Goal: Task Accomplishment & Management: Manage account settings

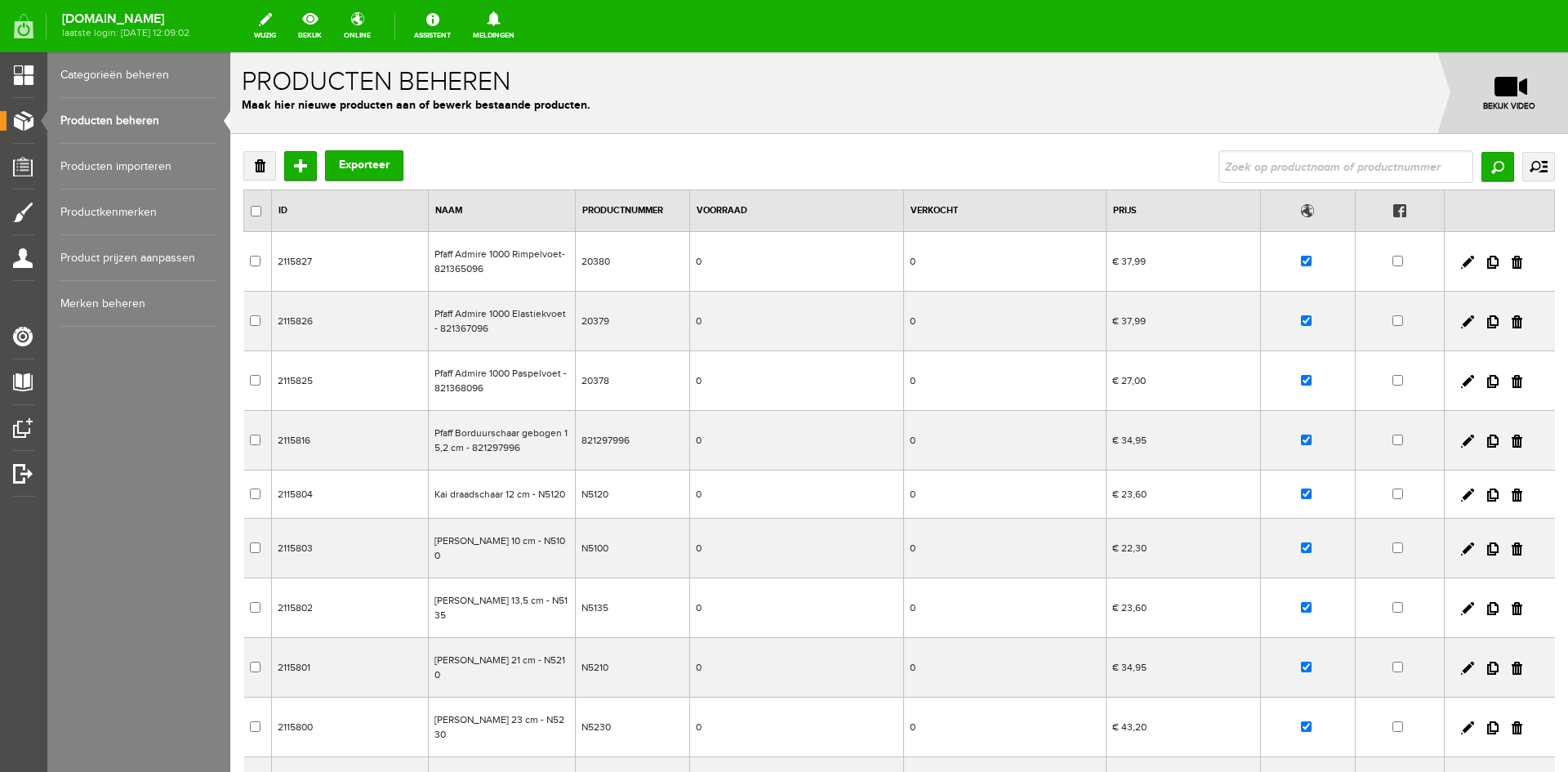
click at [1228, 163] on input "text" at bounding box center [1345, 166] width 255 height 33
type input "Babylock Gloria"
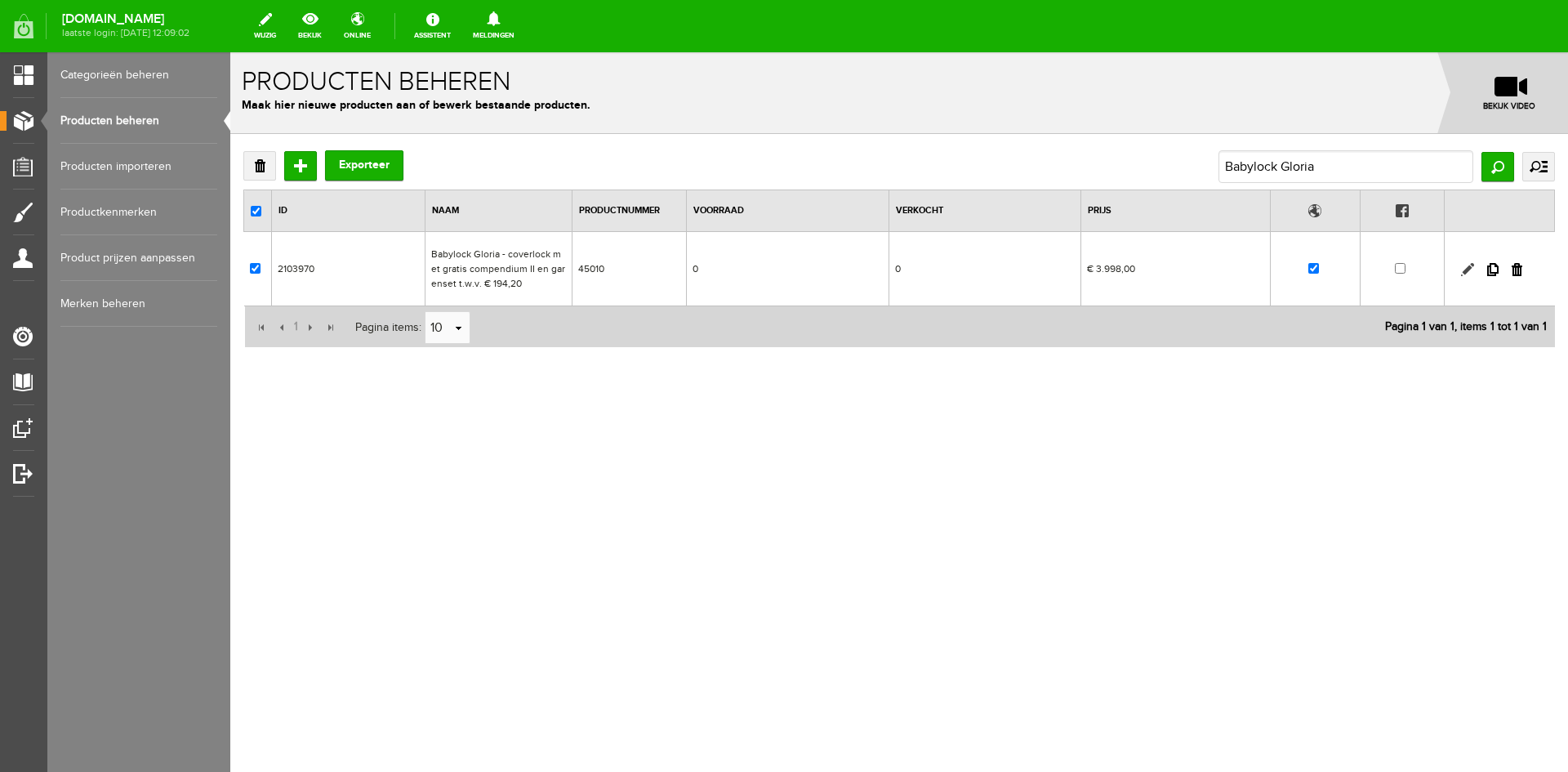
click at [1463, 268] on link at bounding box center [1468, 270] width 13 height 13
checkbox input "true"
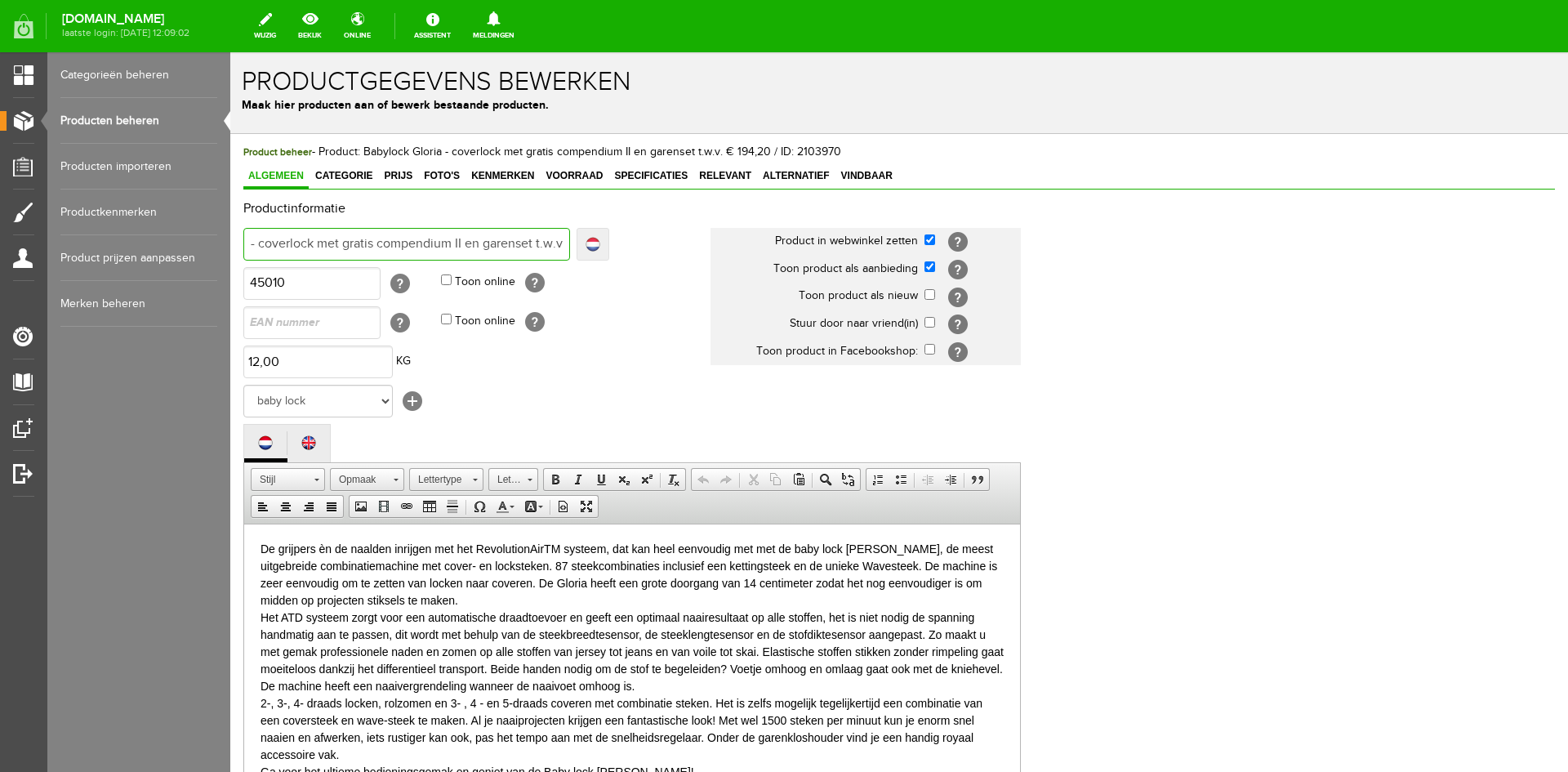
scroll to position [0, 149]
drag, startPoint x: 413, startPoint y: 242, endPoint x: 577, endPoint y: 242, distance: 164.0
click at [577, 242] on div "Babylock Gloria - coverlock met gratis compendium II en garenset t.w.v. € 194,2…" at bounding box center [426, 244] width 366 height 33
type input "Babylock Gloria - coverlock"
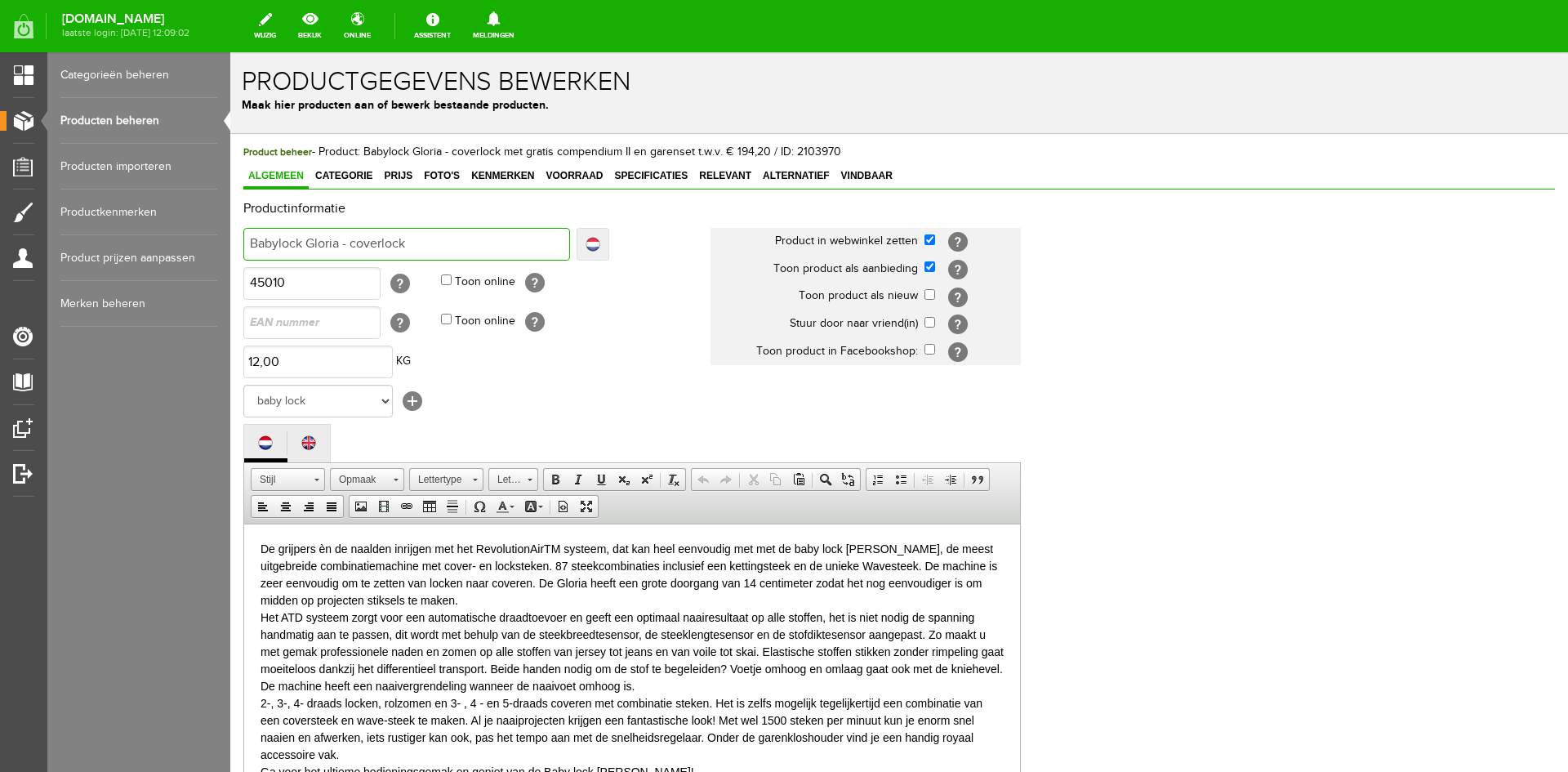
type input "Babylock Gloria - coverlock"
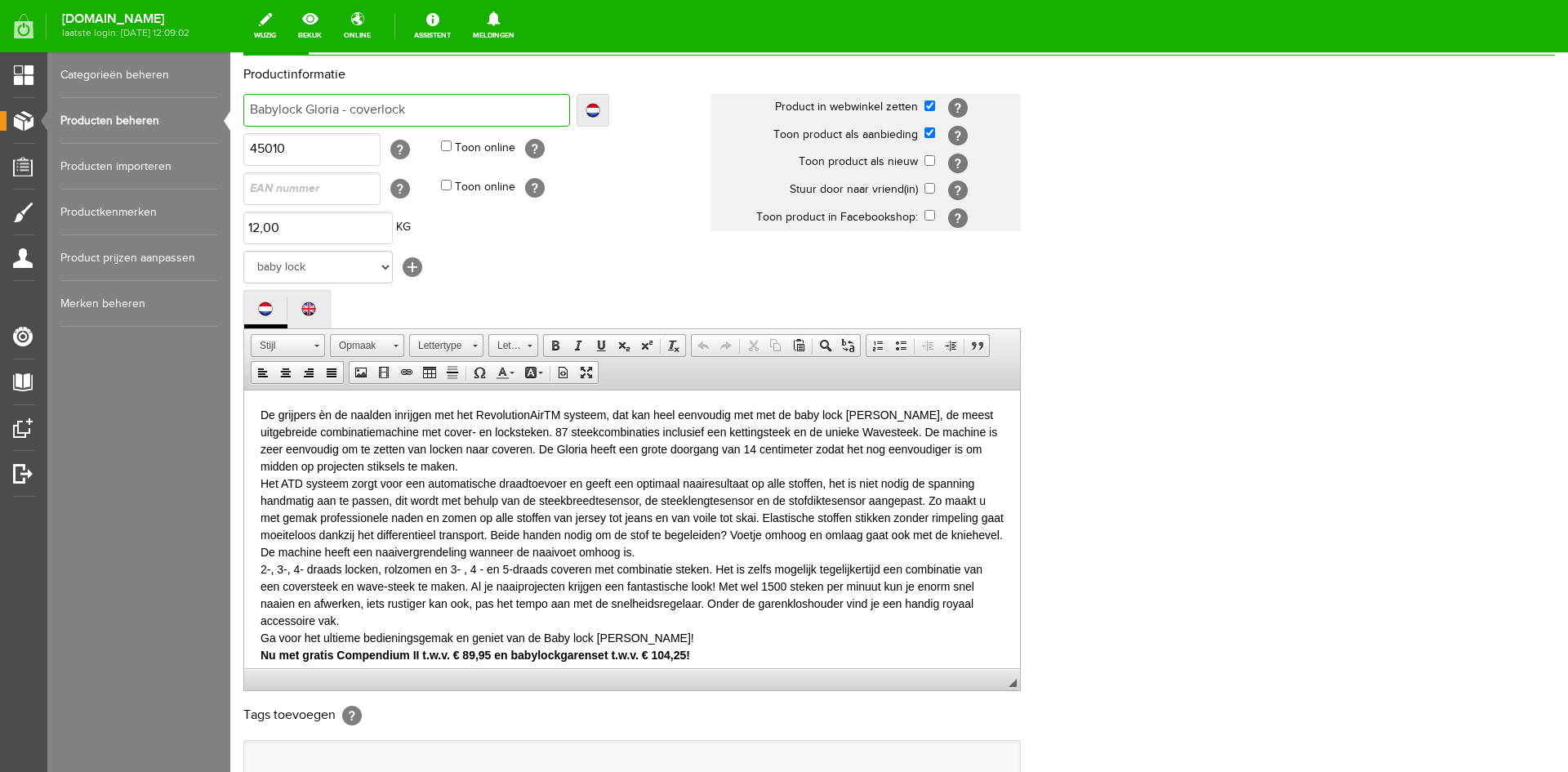
scroll to position [333, 0]
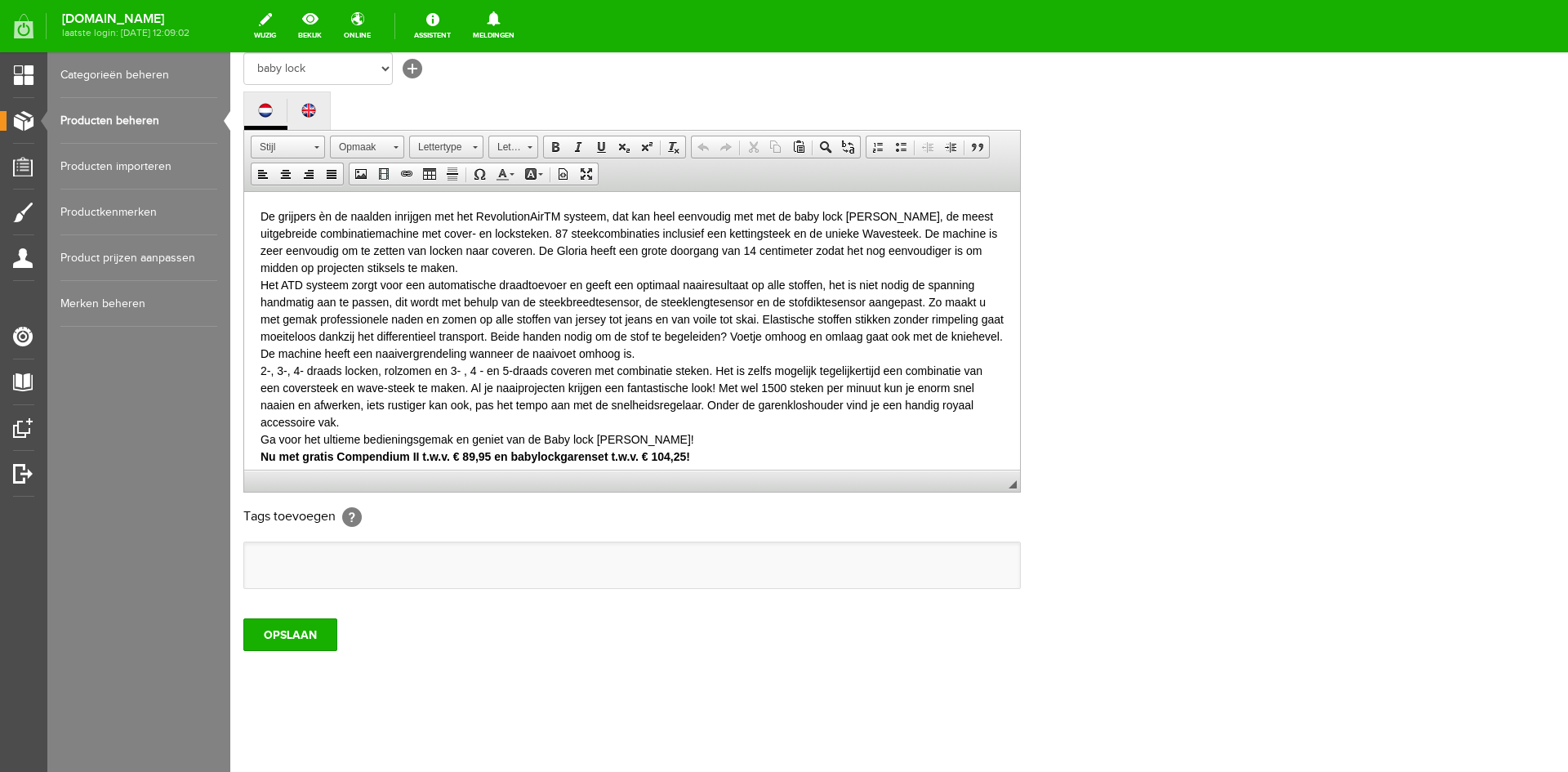
type input "Babylock Gloria - coverlock"
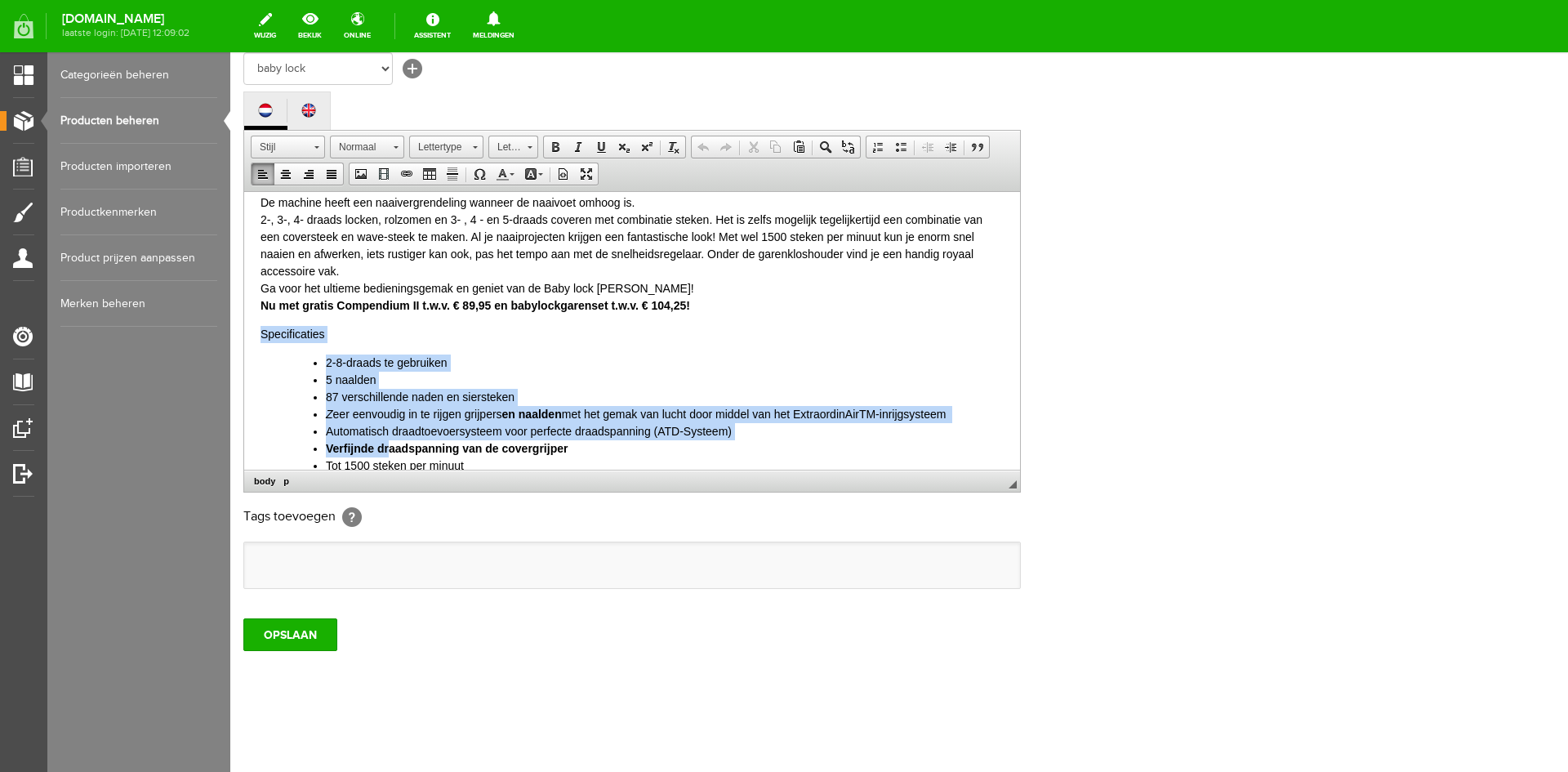
scroll to position [156, 0]
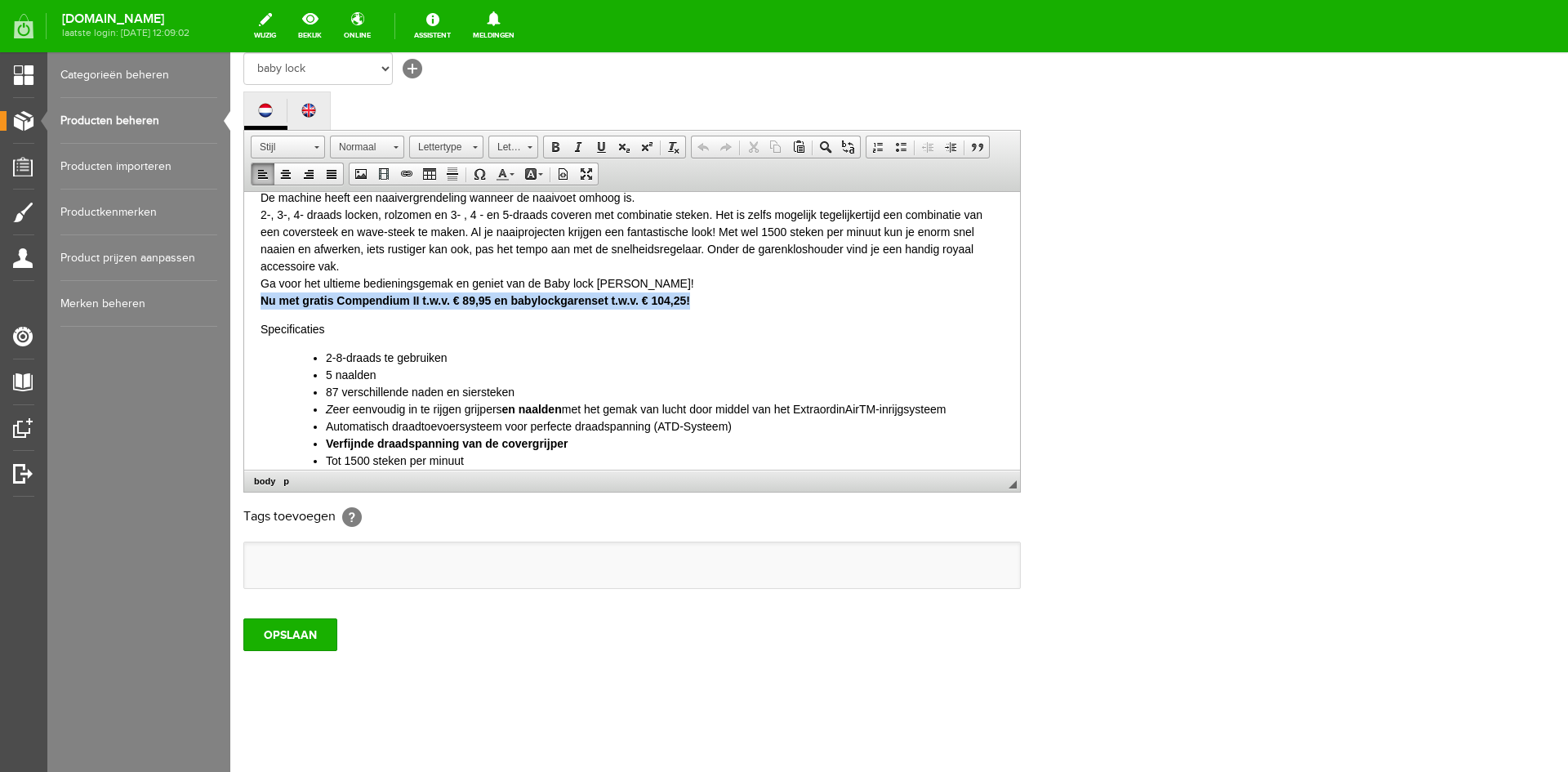
drag, startPoint x: 701, startPoint y: 449, endPoint x: 249, endPoint y: 293, distance: 478.2
click at [249, 293] on html "De grijpers èn de naalden inrijgen met het RevolutionAirTM systeem, dat kan hee…" at bounding box center [632, 687] width 776 height 1305
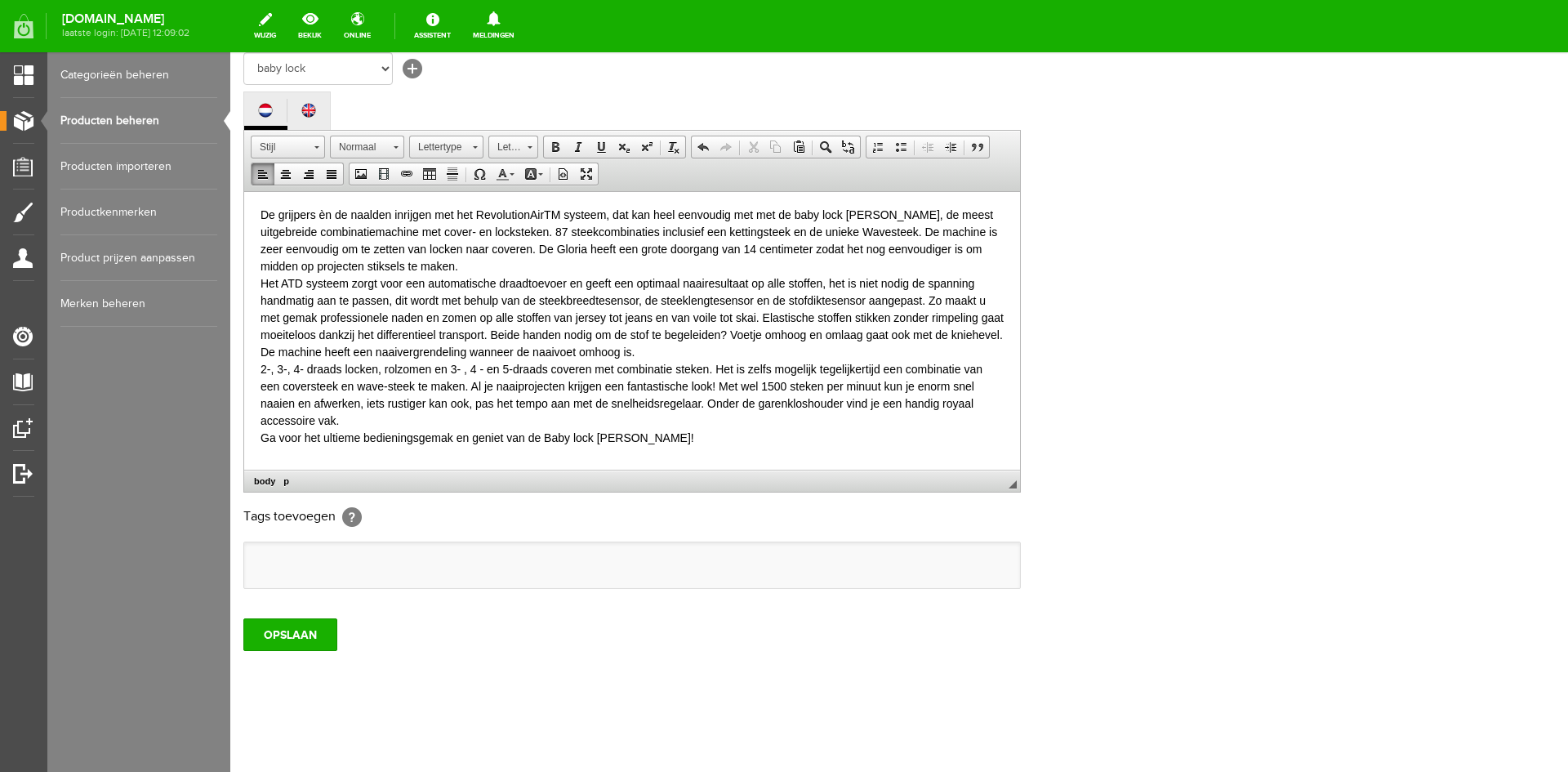
scroll to position [0, 0]
click at [280, 629] on input "OPSLAAN" at bounding box center [290, 635] width 94 height 33
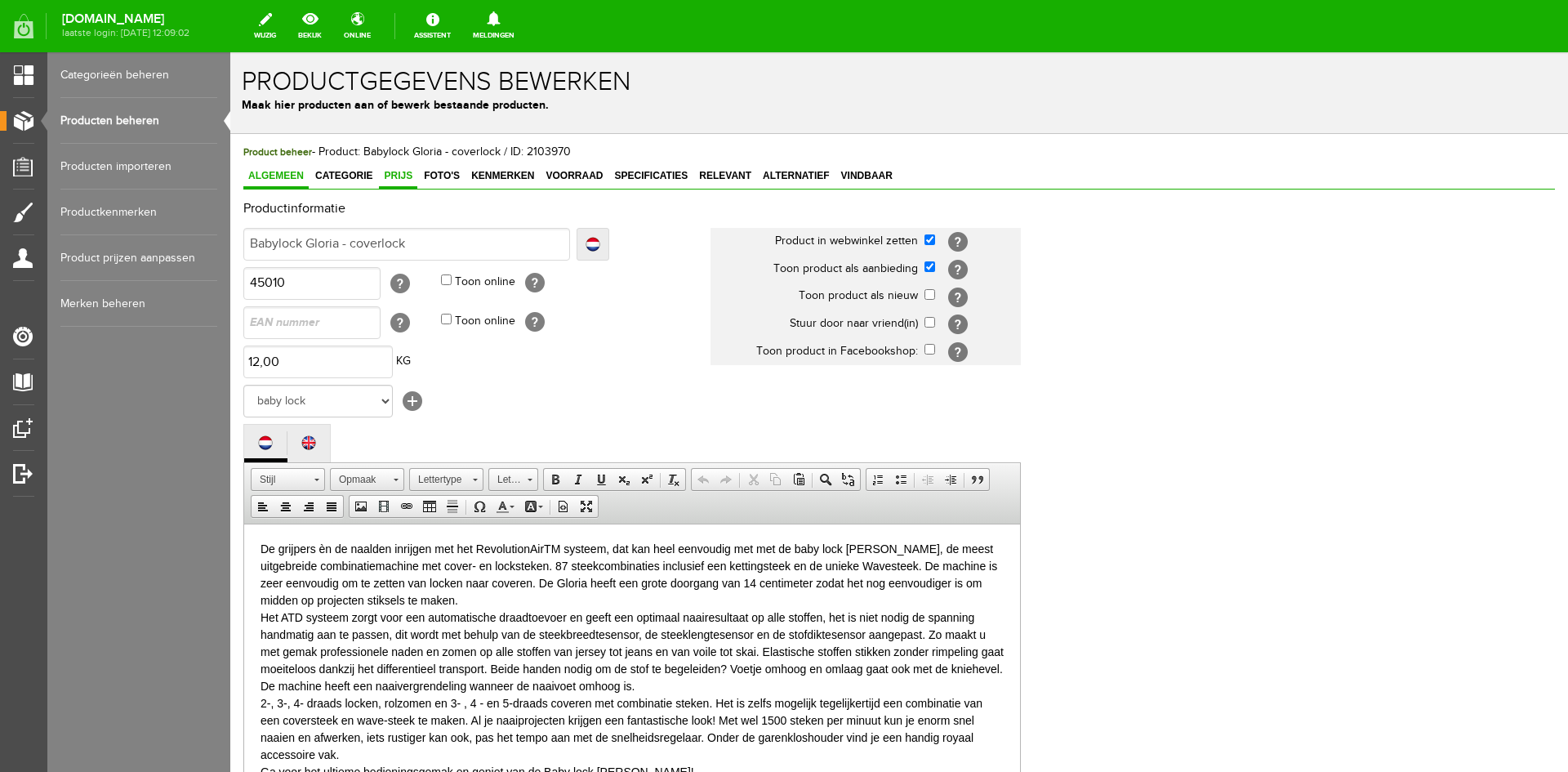
click at [399, 173] on span "Prijs" at bounding box center [398, 176] width 38 height 12
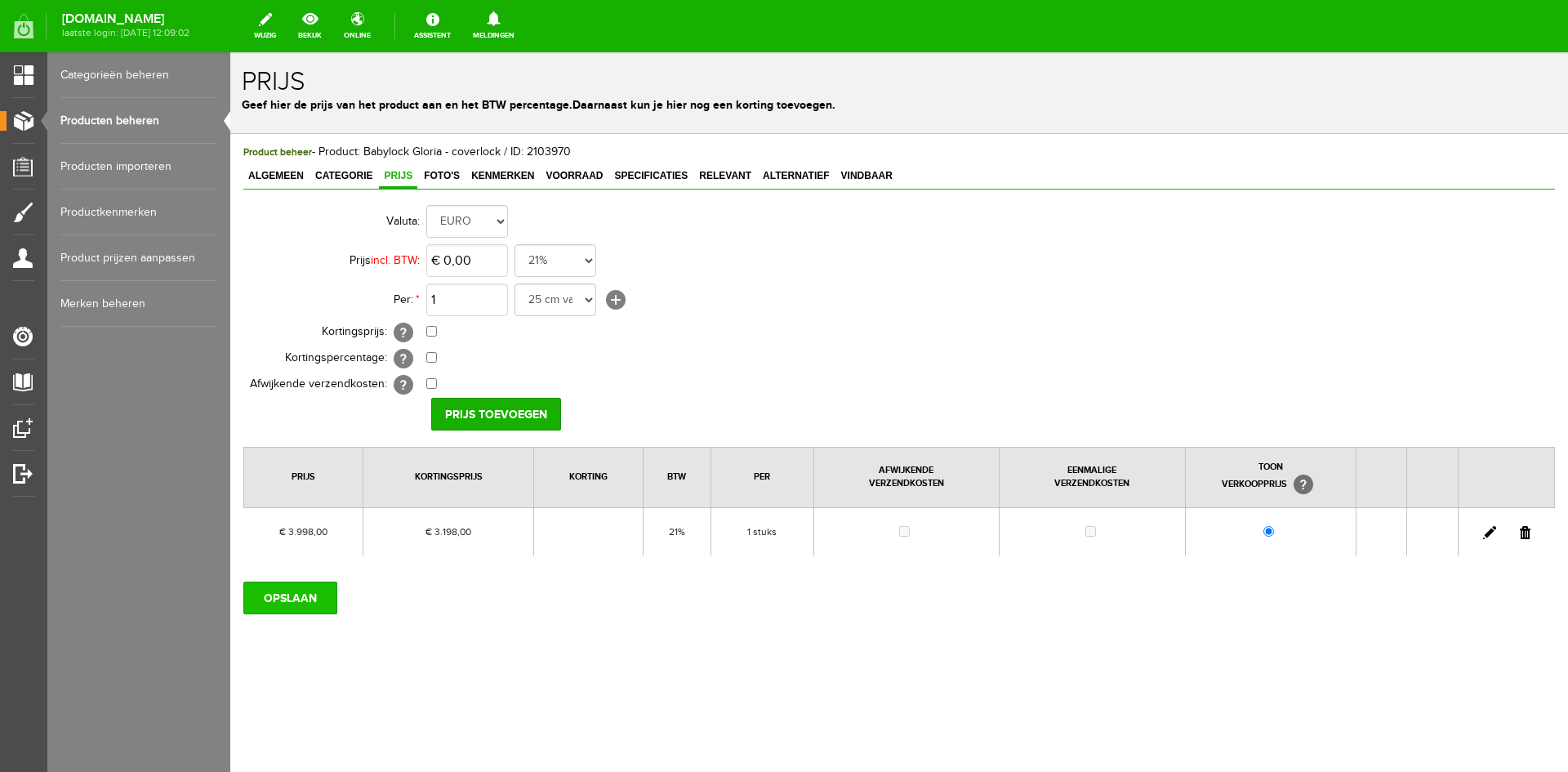
click at [278, 588] on input "OPSLAAN" at bounding box center [290, 598] width 94 height 33
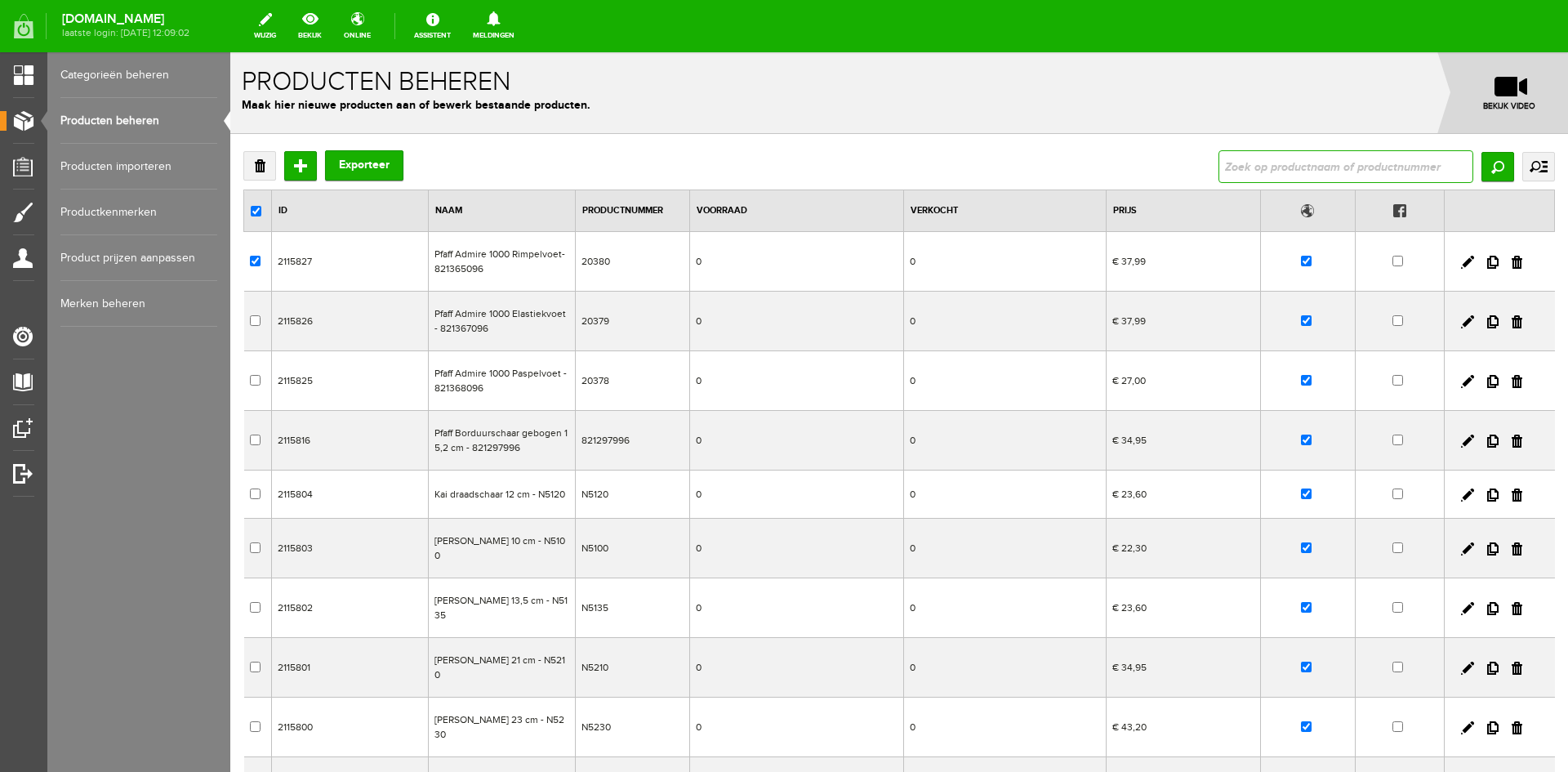
click at [1232, 161] on input "text" at bounding box center [1345, 166] width 255 height 33
type input "acclaim"
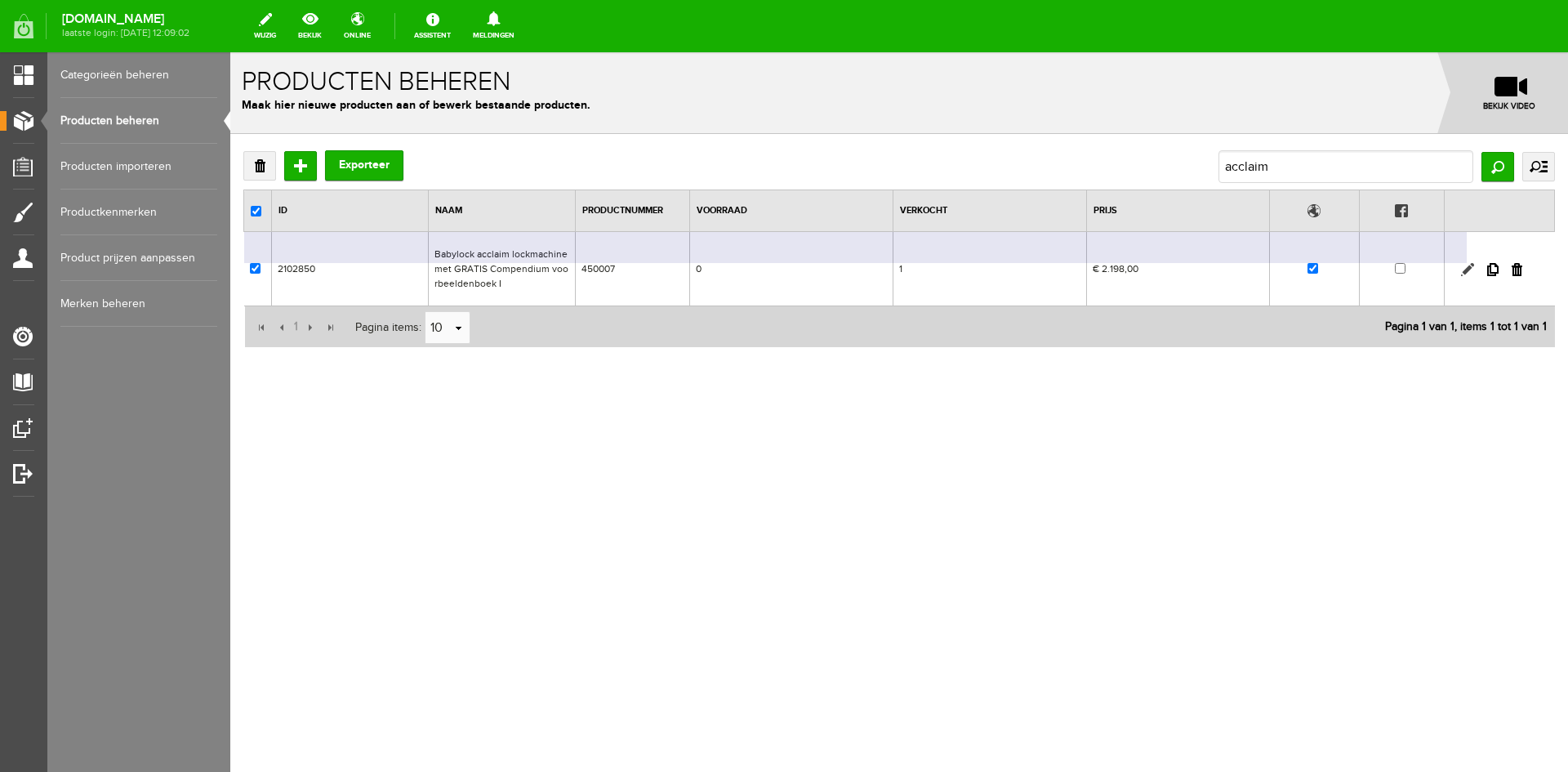
click at [1471, 267] on link at bounding box center [1468, 270] width 13 height 13
checkbox input "true"
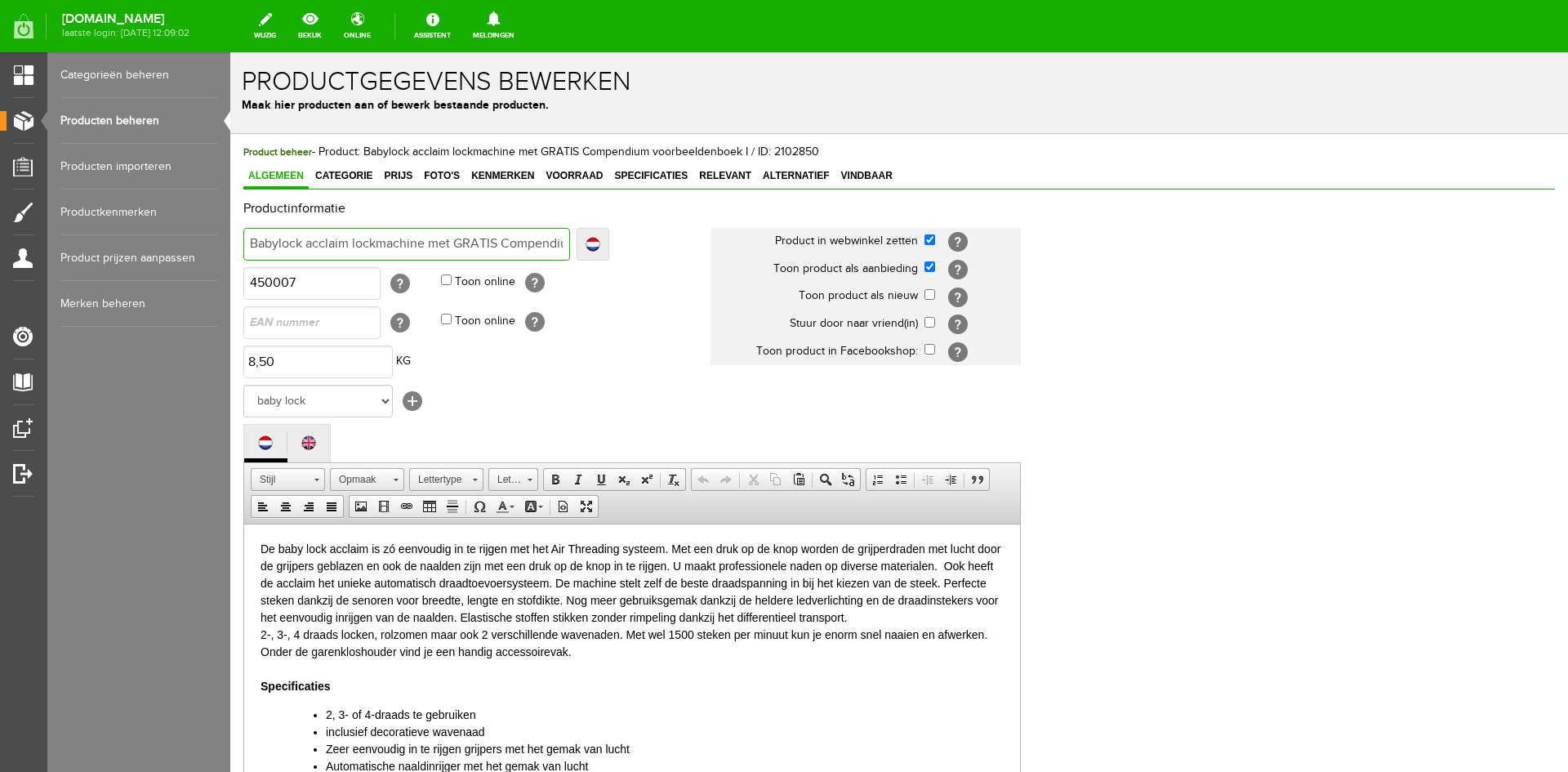
click at [426, 241] on input "Babylock acclaim lockmachine met GRATIS Compendium voorbeeldenboek I" at bounding box center [407, 244] width 327 height 33
click at [432, 239] on input "Babylock acclaim lockmachine met GRATIS Compendium voorbeeldenboek I" at bounding box center [407, 244] width 327 height 33
click at [424, 241] on input "Babylock acclaim lockmachine met GRATIS Compendium voorbeeldenboek I" at bounding box center [407, 244] width 327 height 33
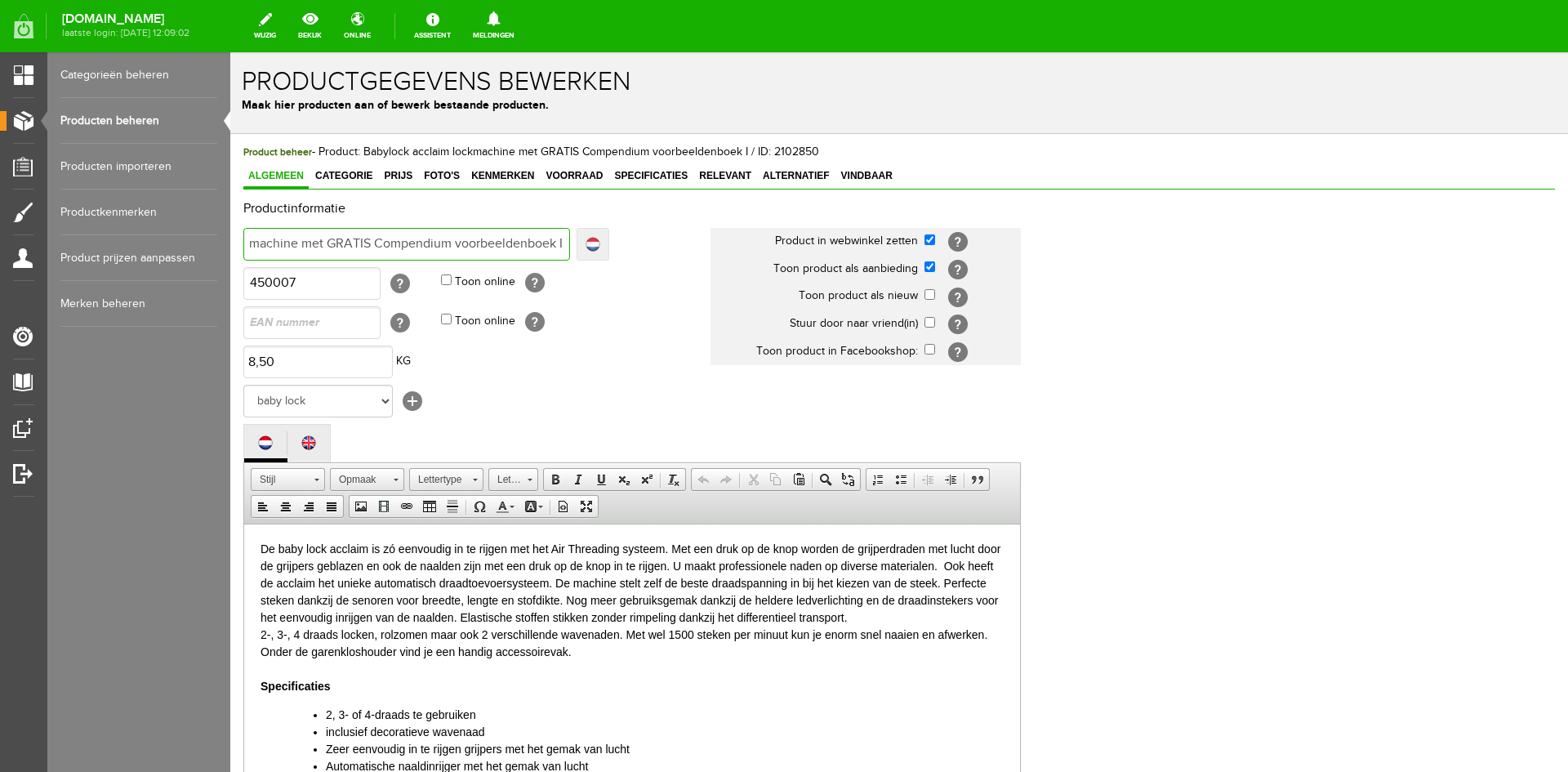
drag, startPoint x: 428, startPoint y: 241, endPoint x: 585, endPoint y: 255, distance: 157.6
click at [585, 255] on div "Babylock acclaim lockmachine met GRATIS Compendium voorbeeldenboek I Localize B…" at bounding box center [426, 244] width 366 height 33
type input "Babylock acclaim lockmachine"
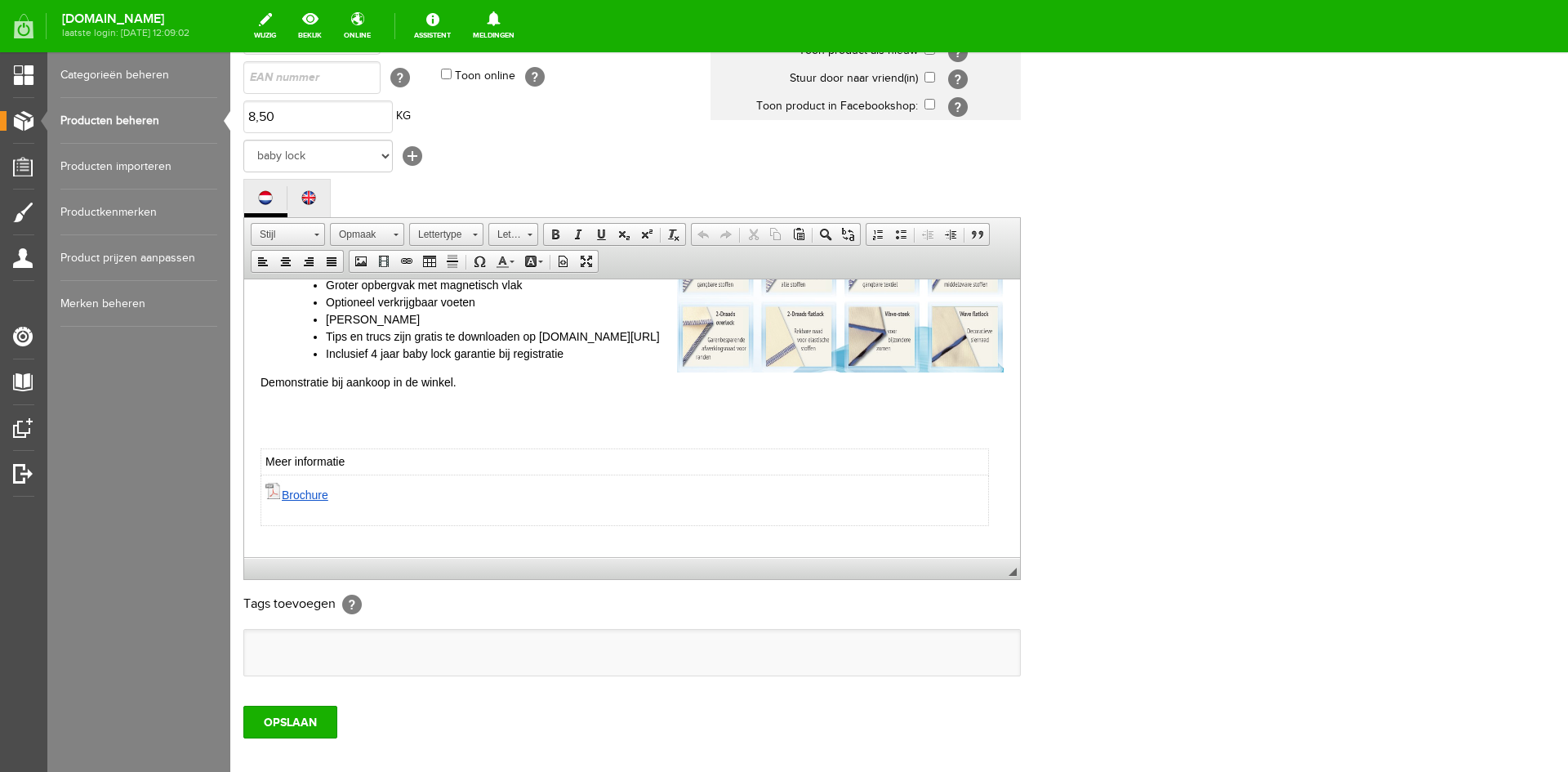
scroll to position [572, 0]
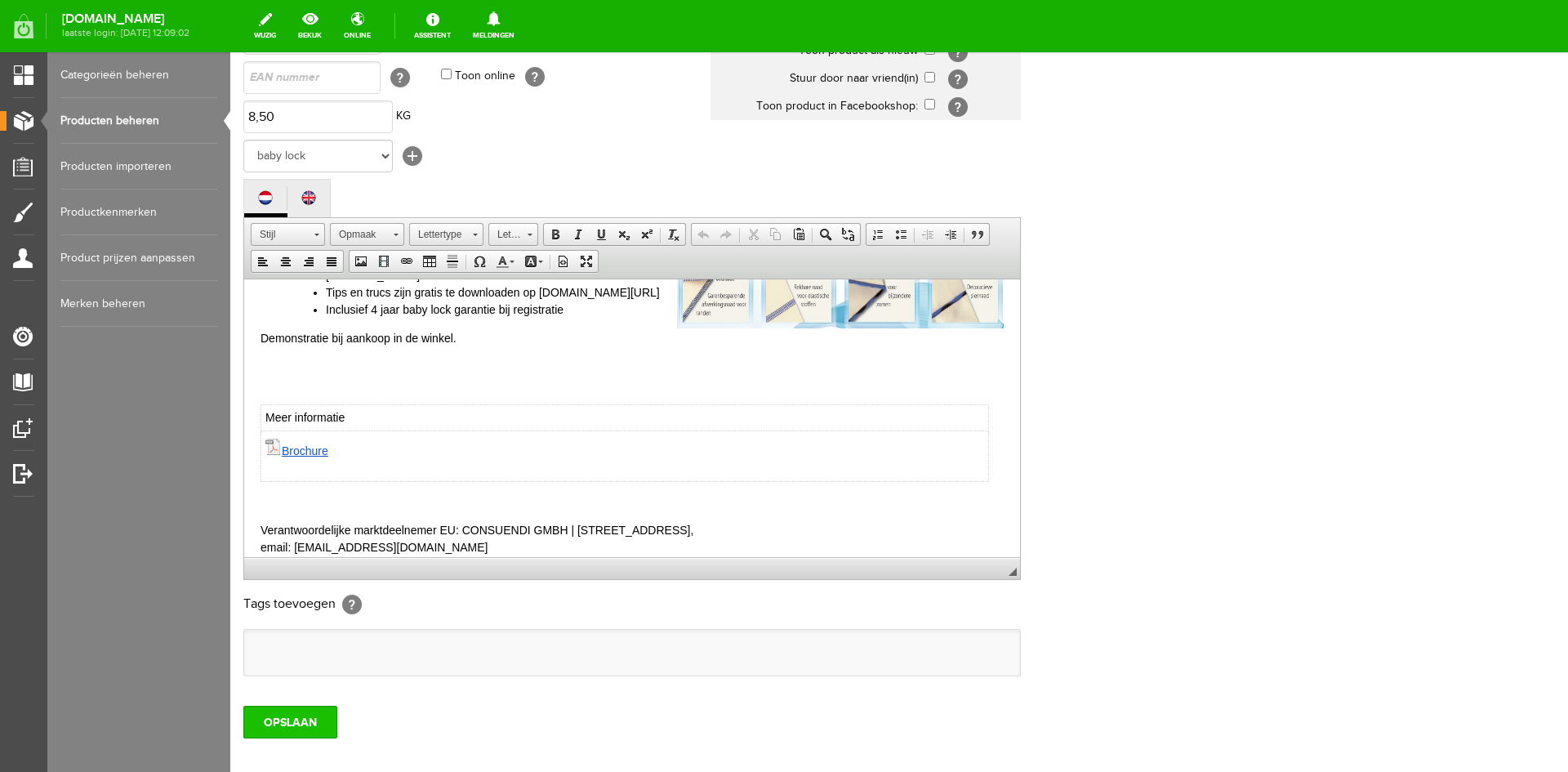
type input "Babylock acclaim lockmachine"
click at [282, 724] on input "OPSLAAN" at bounding box center [290, 722] width 94 height 33
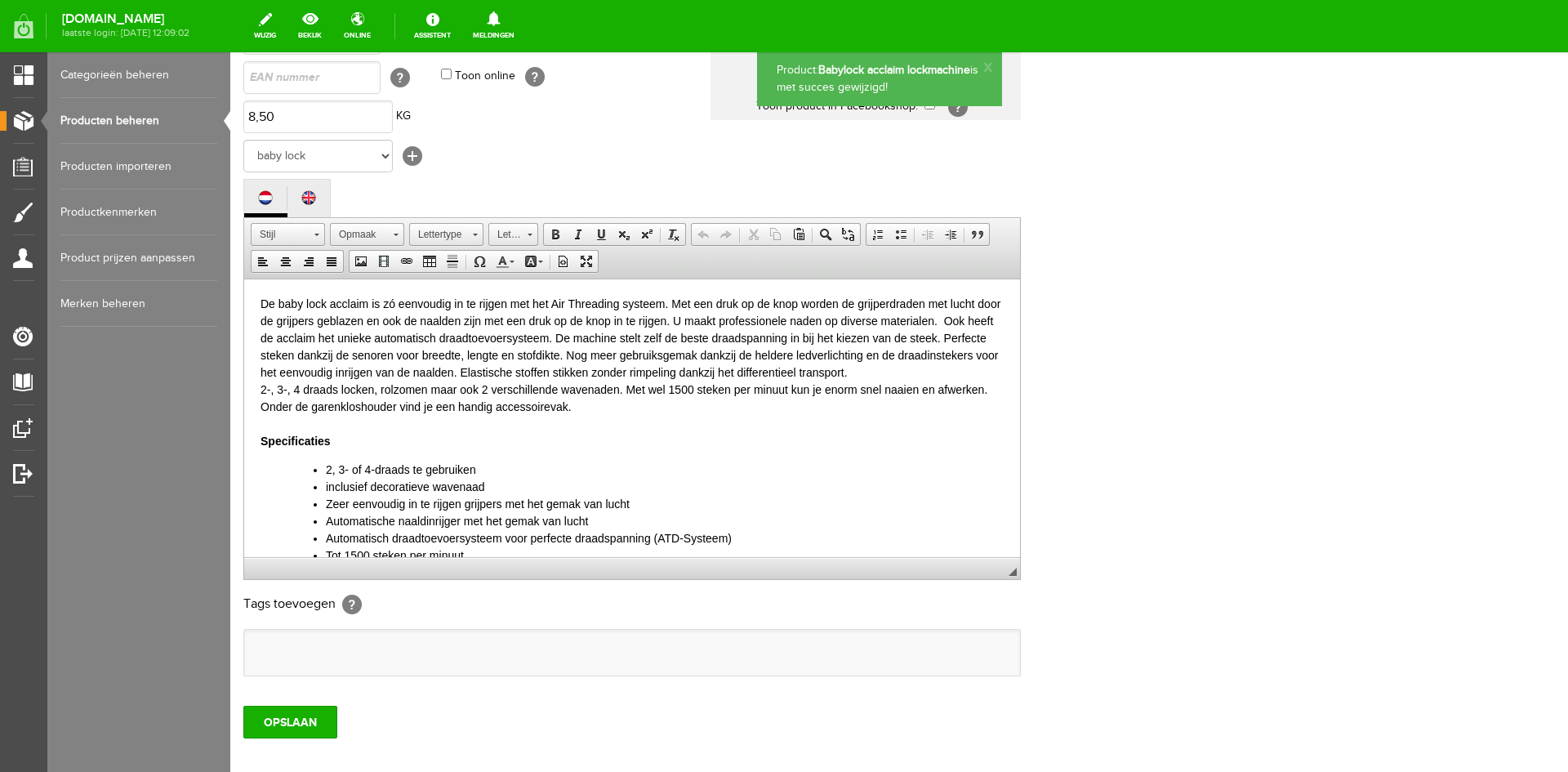
scroll to position [0, 0]
click at [122, 119] on link "Producten beheren" at bounding box center [138, 121] width 157 height 46
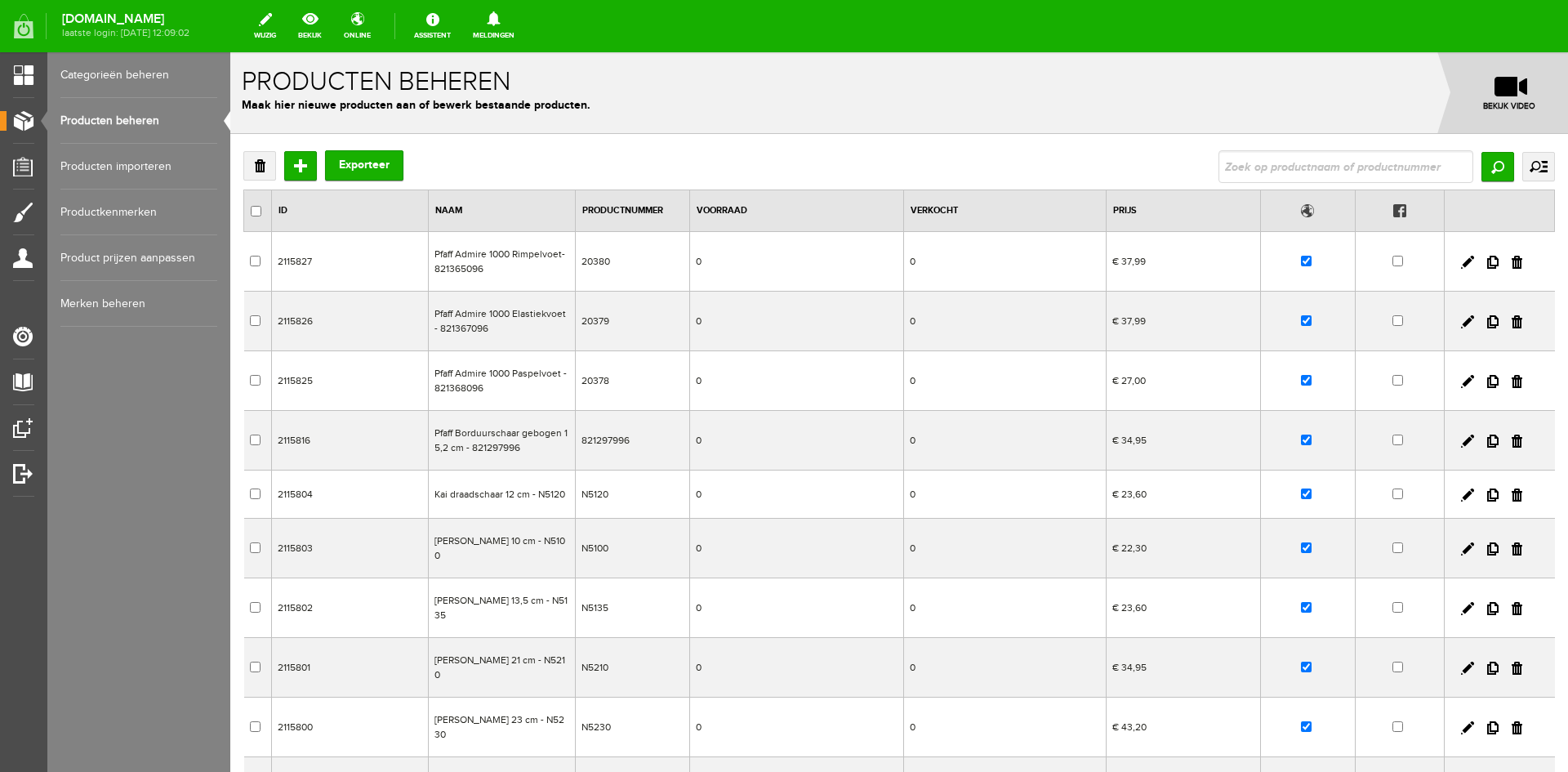
click at [1218, 163] on input "text" at bounding box center [1345, 166] width 255 height 33
type input "b"
click at [1222, 160] on input "text" at bounding box center [1345, 166] width 255 height 33
paste input "Babylock afvalbak"
type input "Babylock afvalbak"
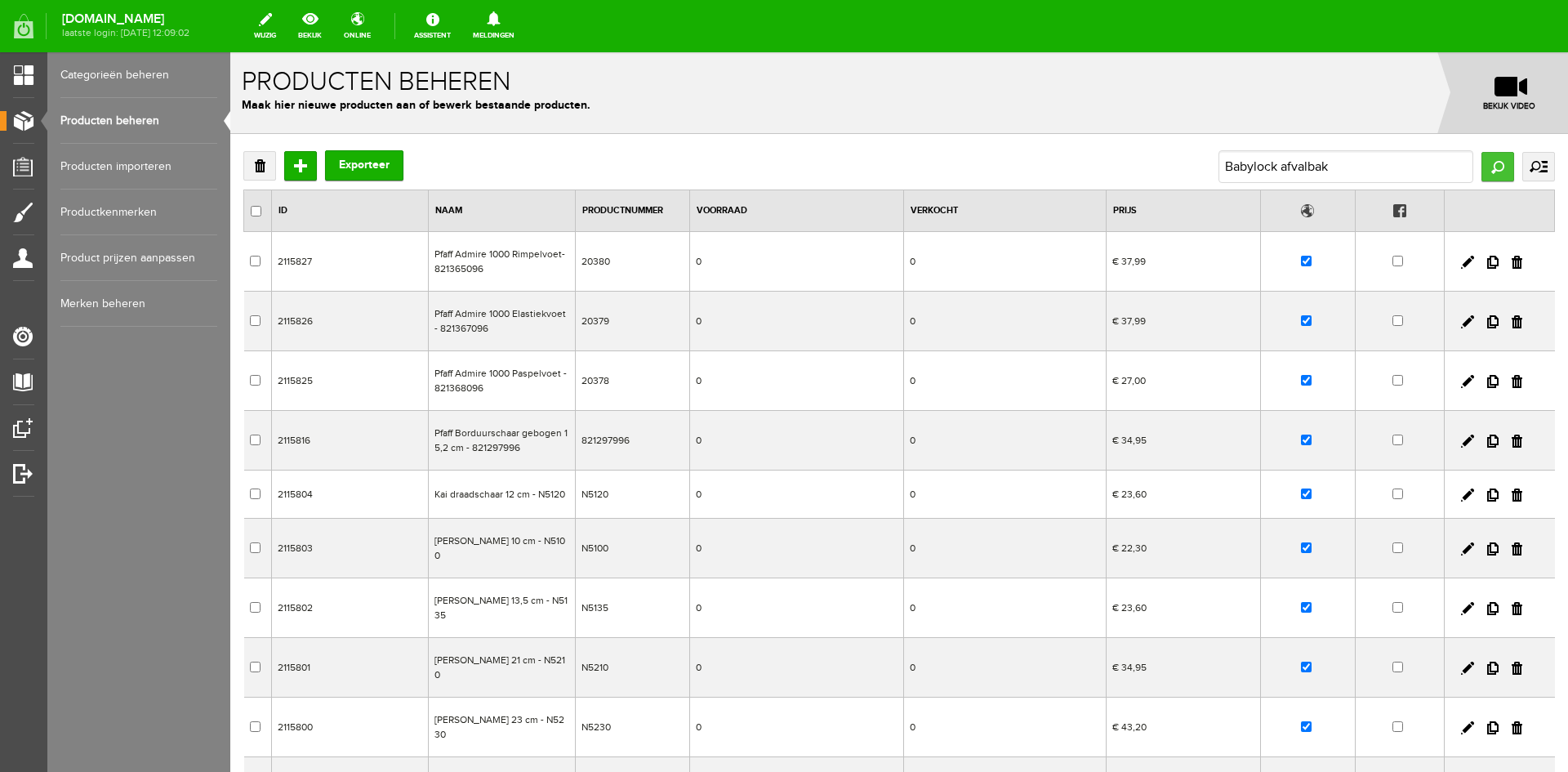
click at [1488, 157] on input "Zoeken" at bounding box center [1498, 166] width 33 height 30
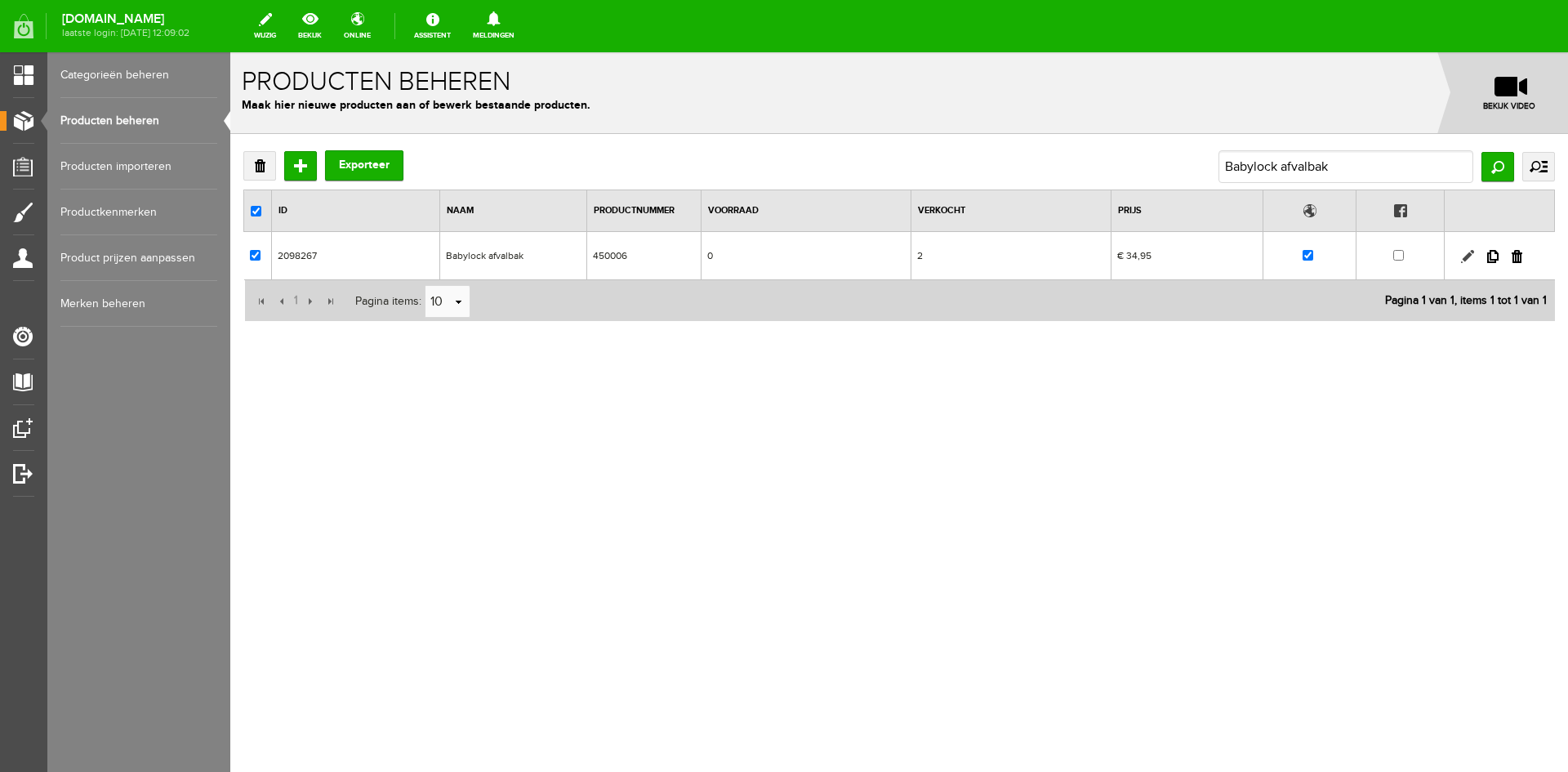
click at [1470, 255] on link at bounding box center [1468, 257] width 13 height 13
checkbox input "true"
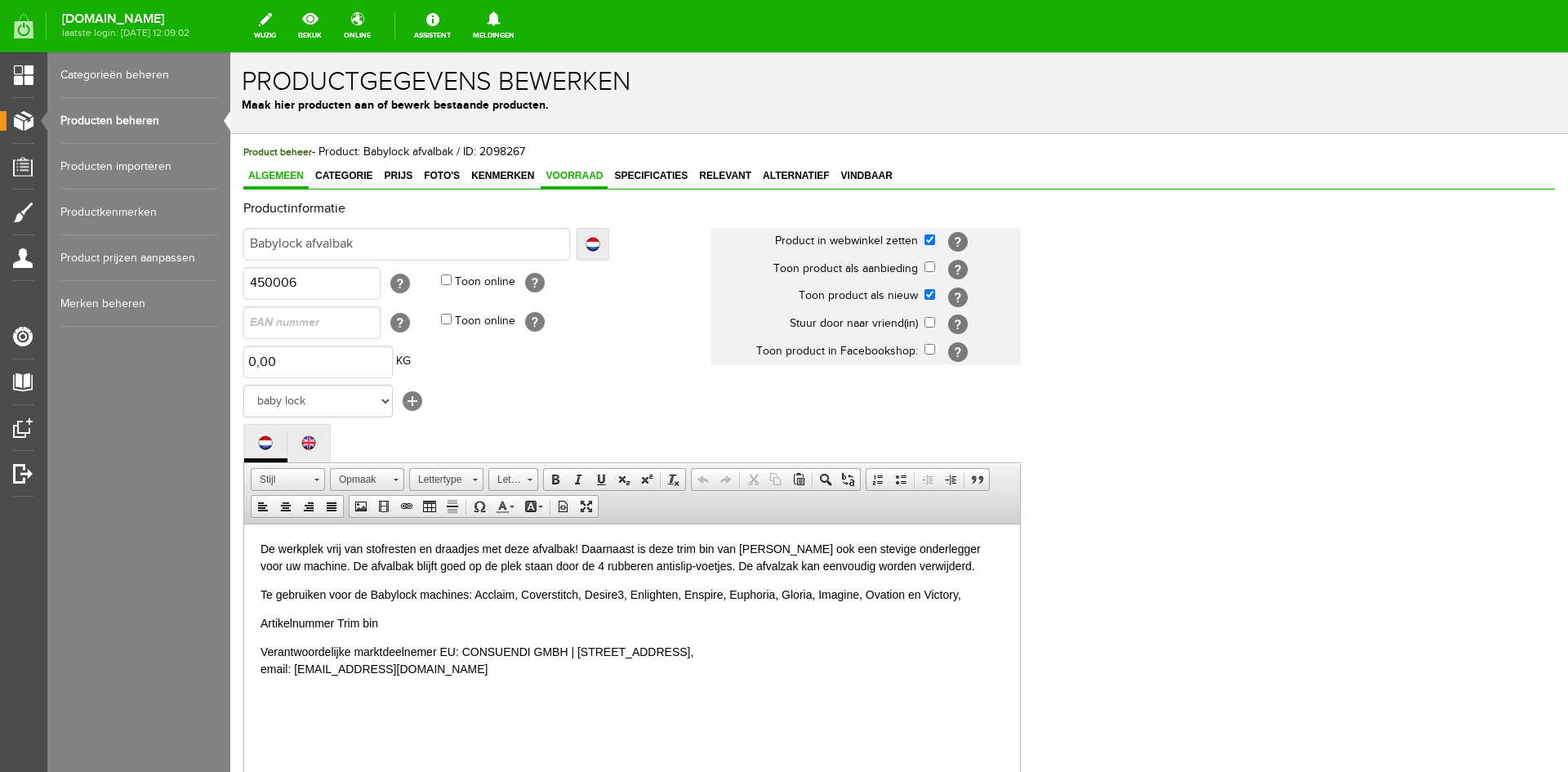
click at [575, 178] on span "Voorraad" at bounding box center [574, 176] width 67 height 12
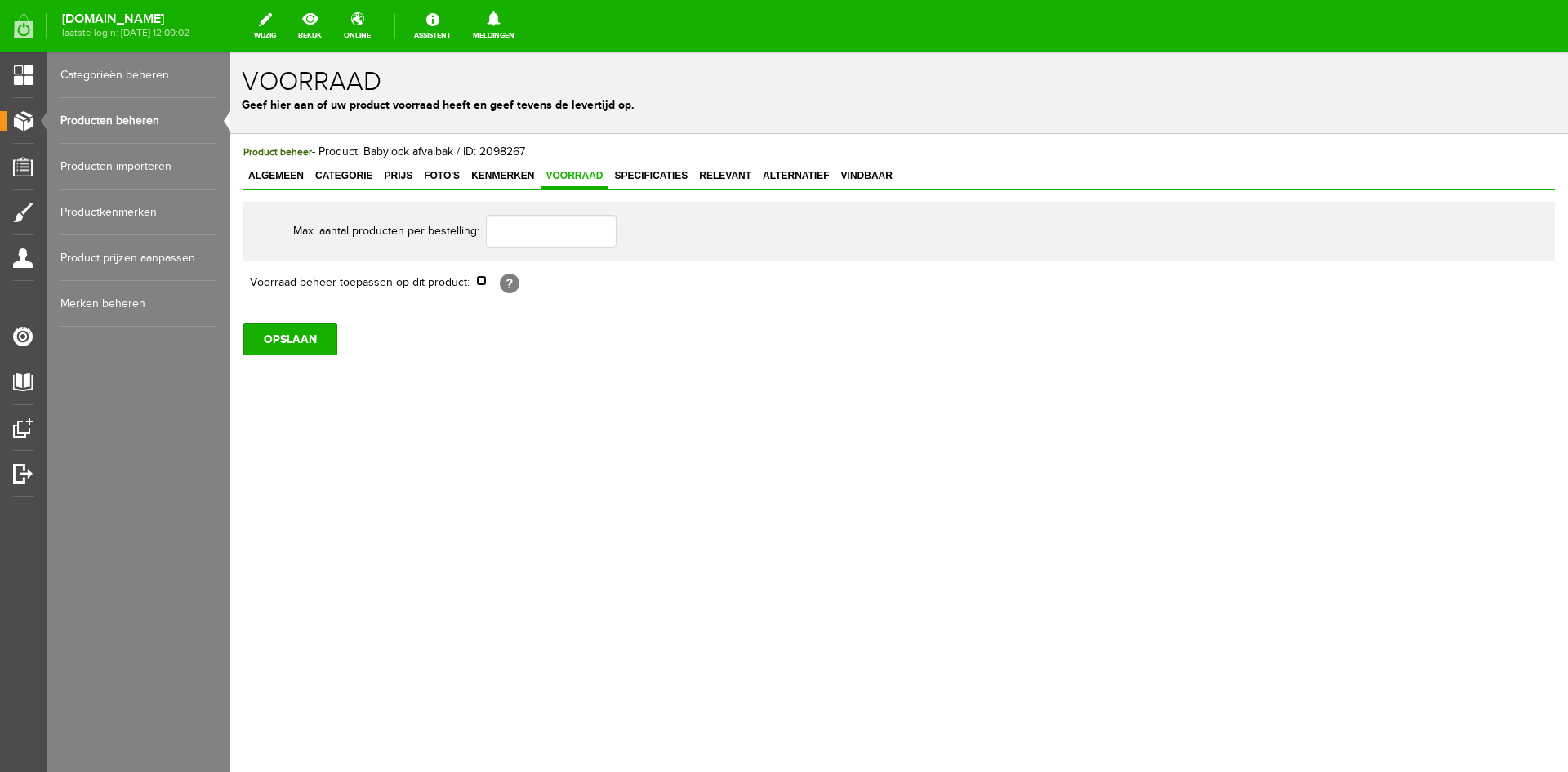
click at [485, 280] on input "checkbox" at bounding box center [481, 280] width 11 height 11
checkbox input "true"
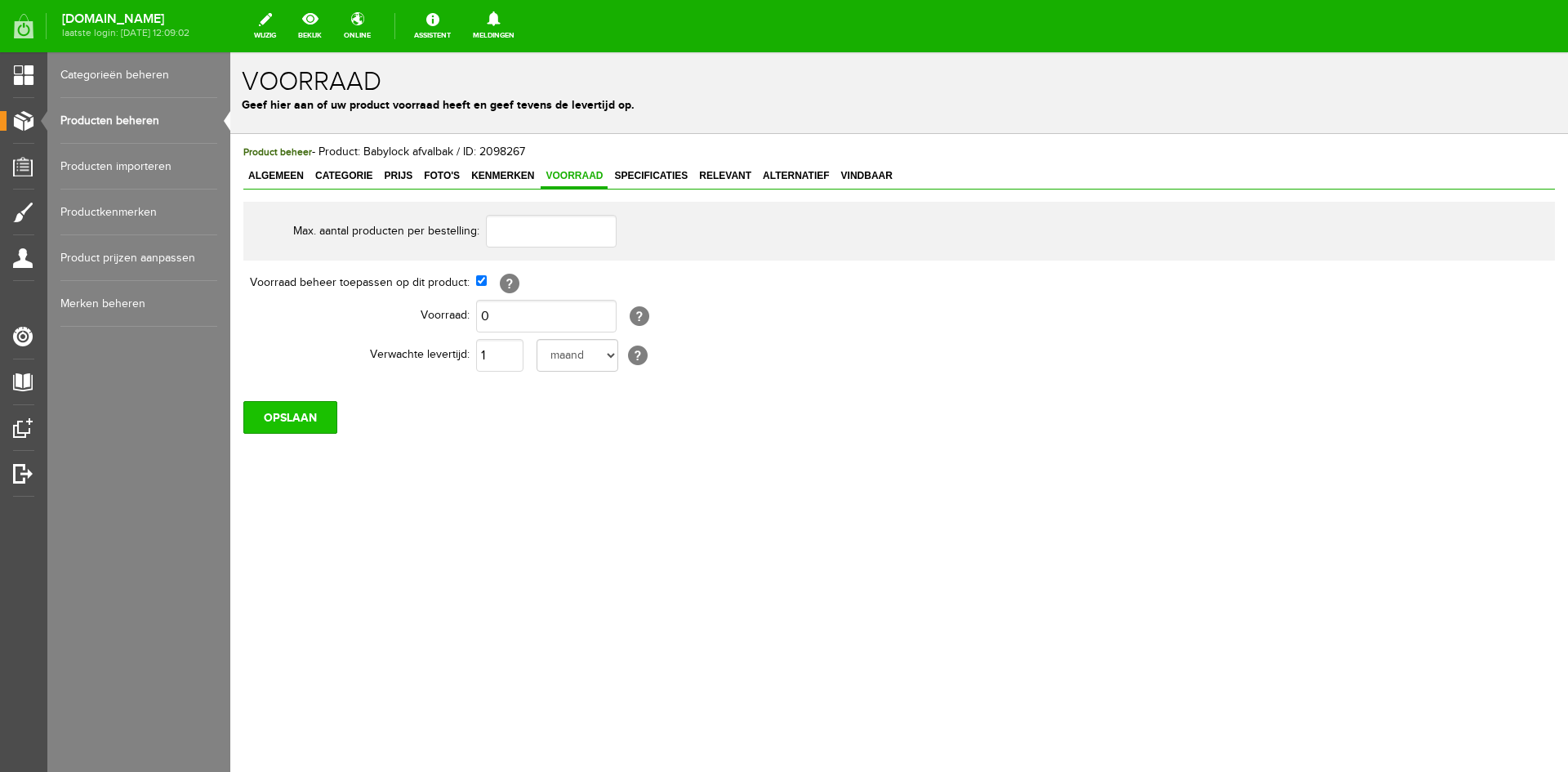
click at [288, 418] on input "OPSLAAN" at bounding box center [290, 417] width 94 height 33
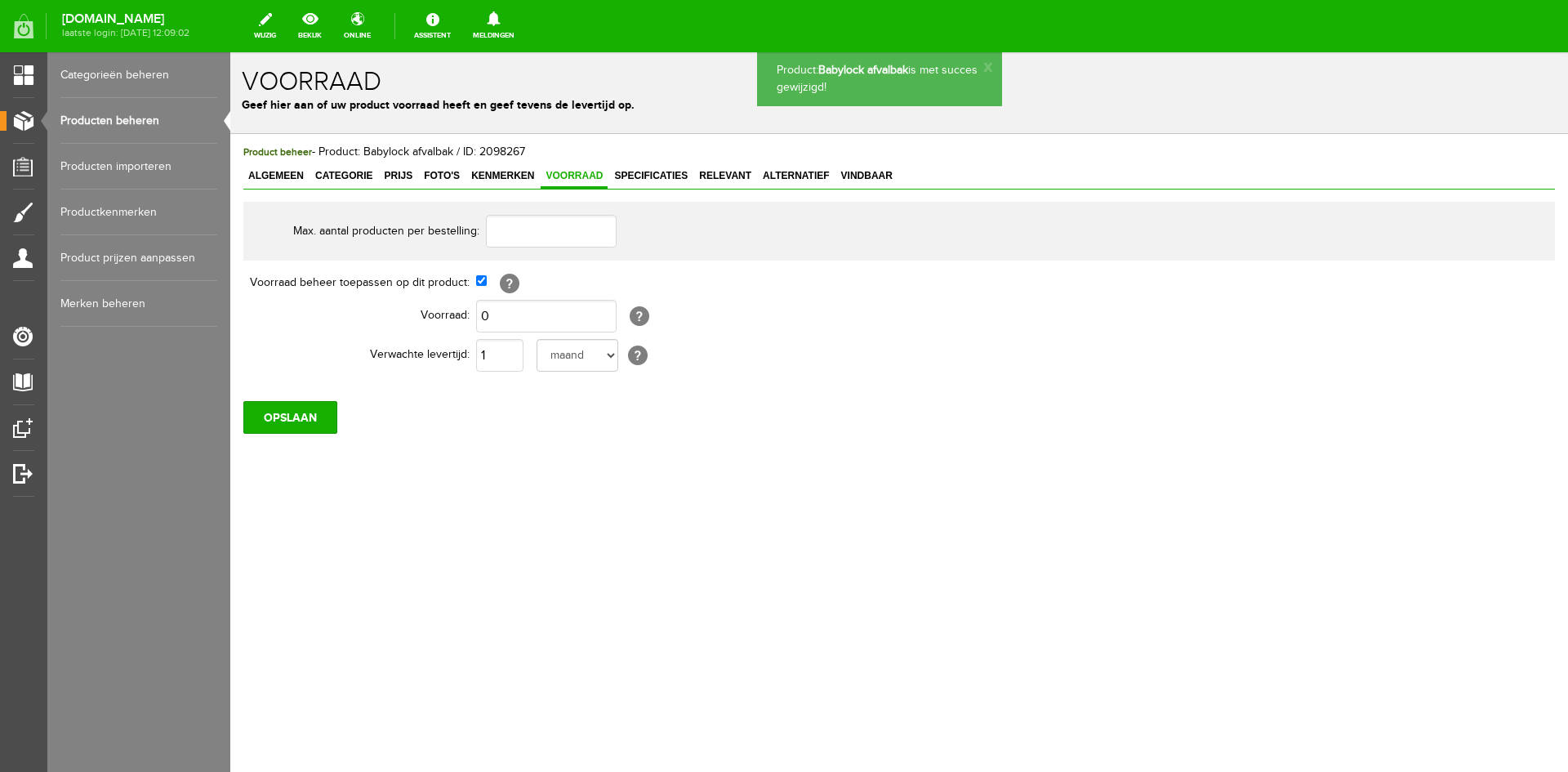
click at [103, 114] on link "Producten beheren" at bounding box center [138, 121] width 157 height 46
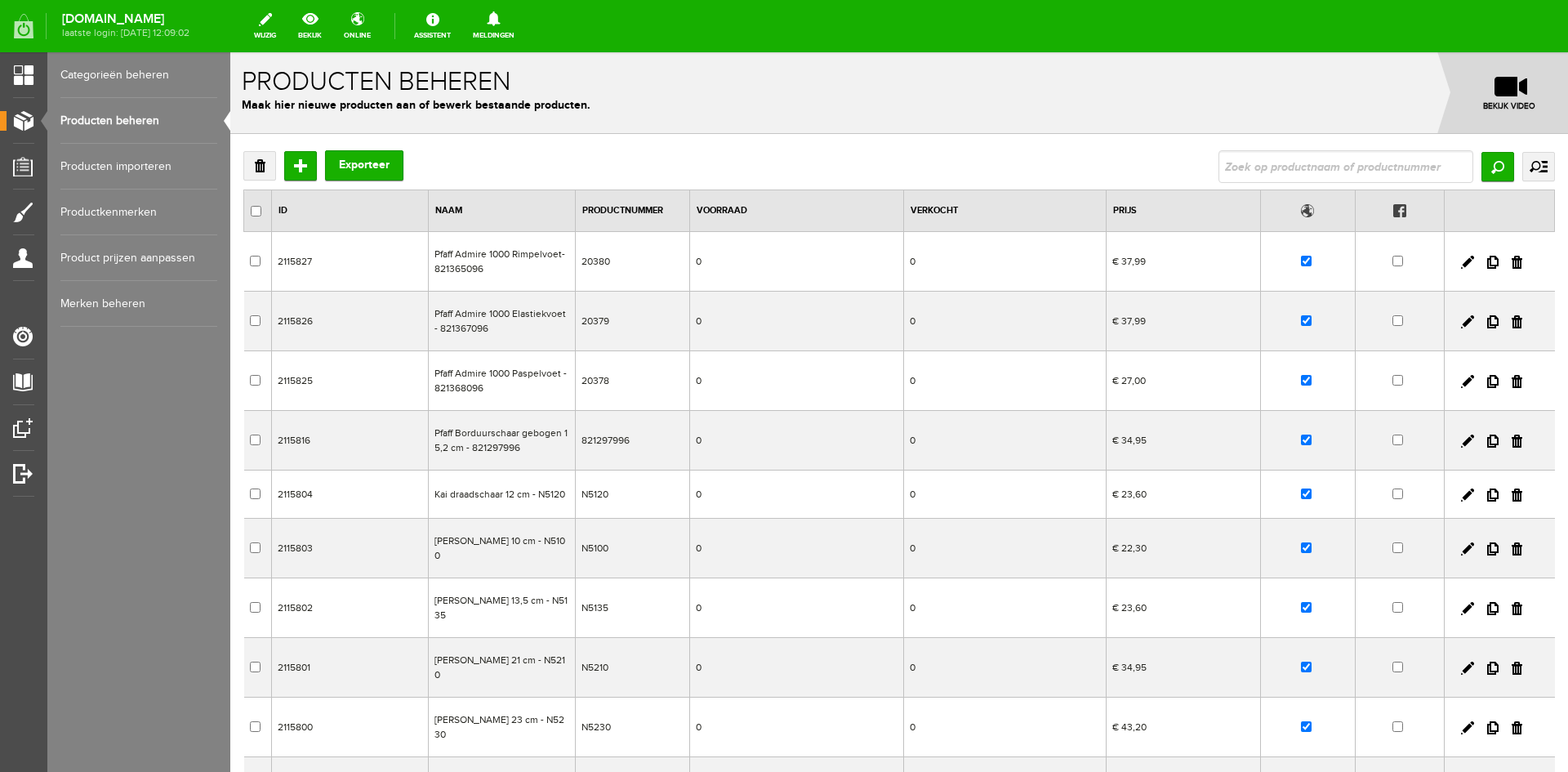
click at [1235, 170] on input "text" at bounding box center [1345, 166] width 255 height 33
type input "Babylock afvalbak"
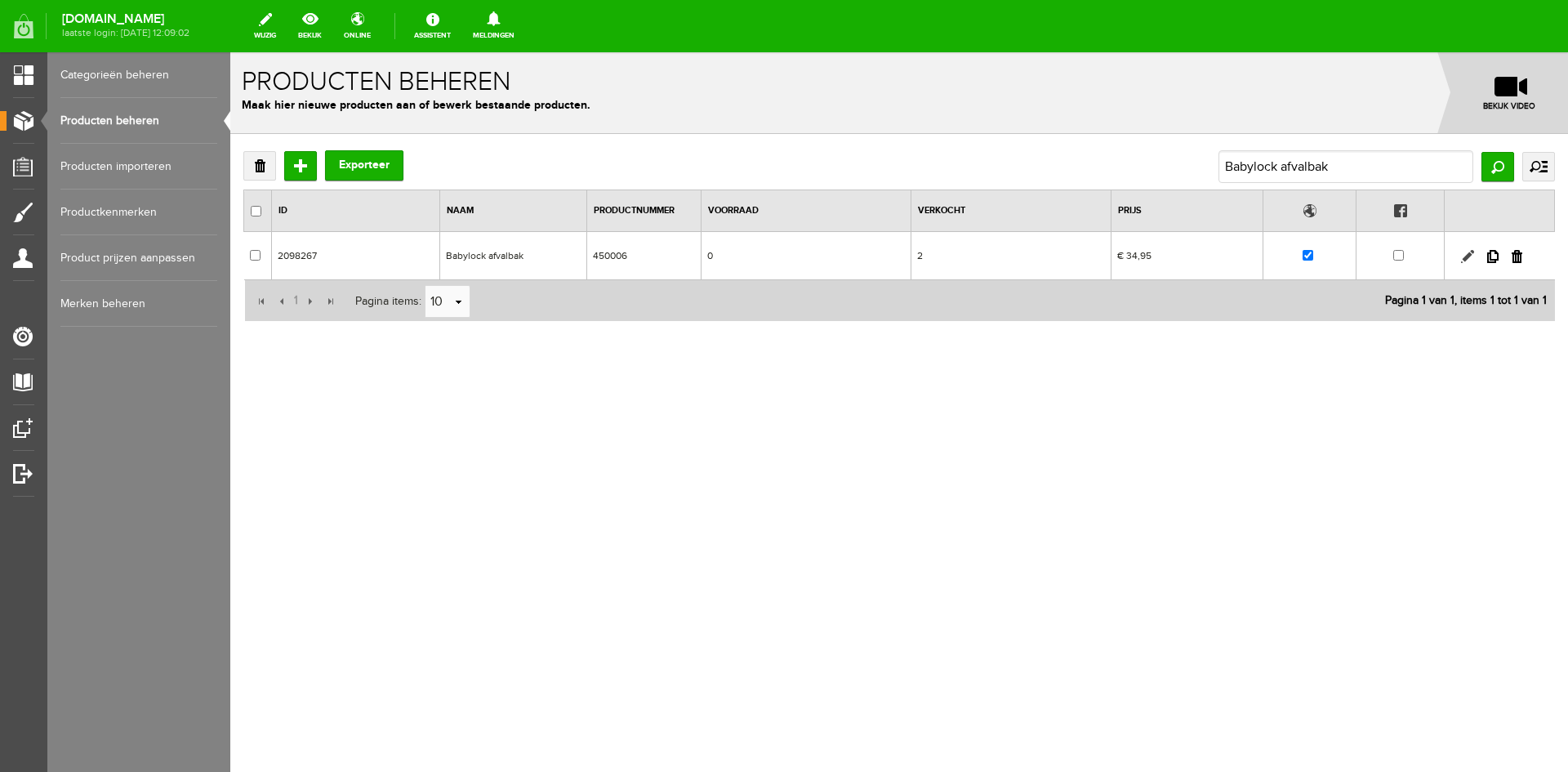
click at [1464, 259] on link at bounding box center [1468, 257] width 13 height 13
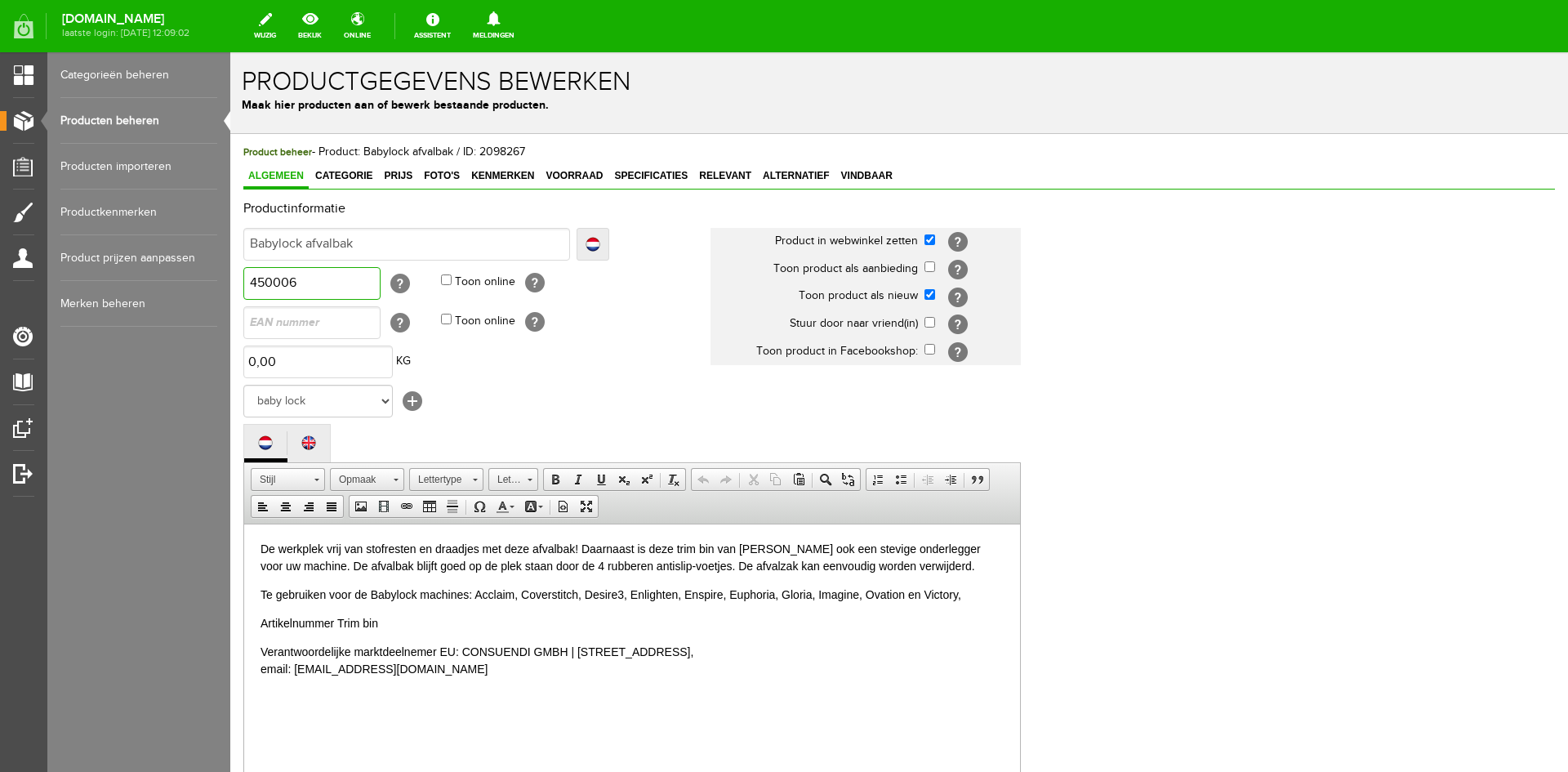
click at [301, 281] on input "450006" at bounding box center [311, 284] width 137 height 33
click at [932, 295] on input "checkbox" at bounding box center [930, 294] width 11 height 11
checkbox input "false"
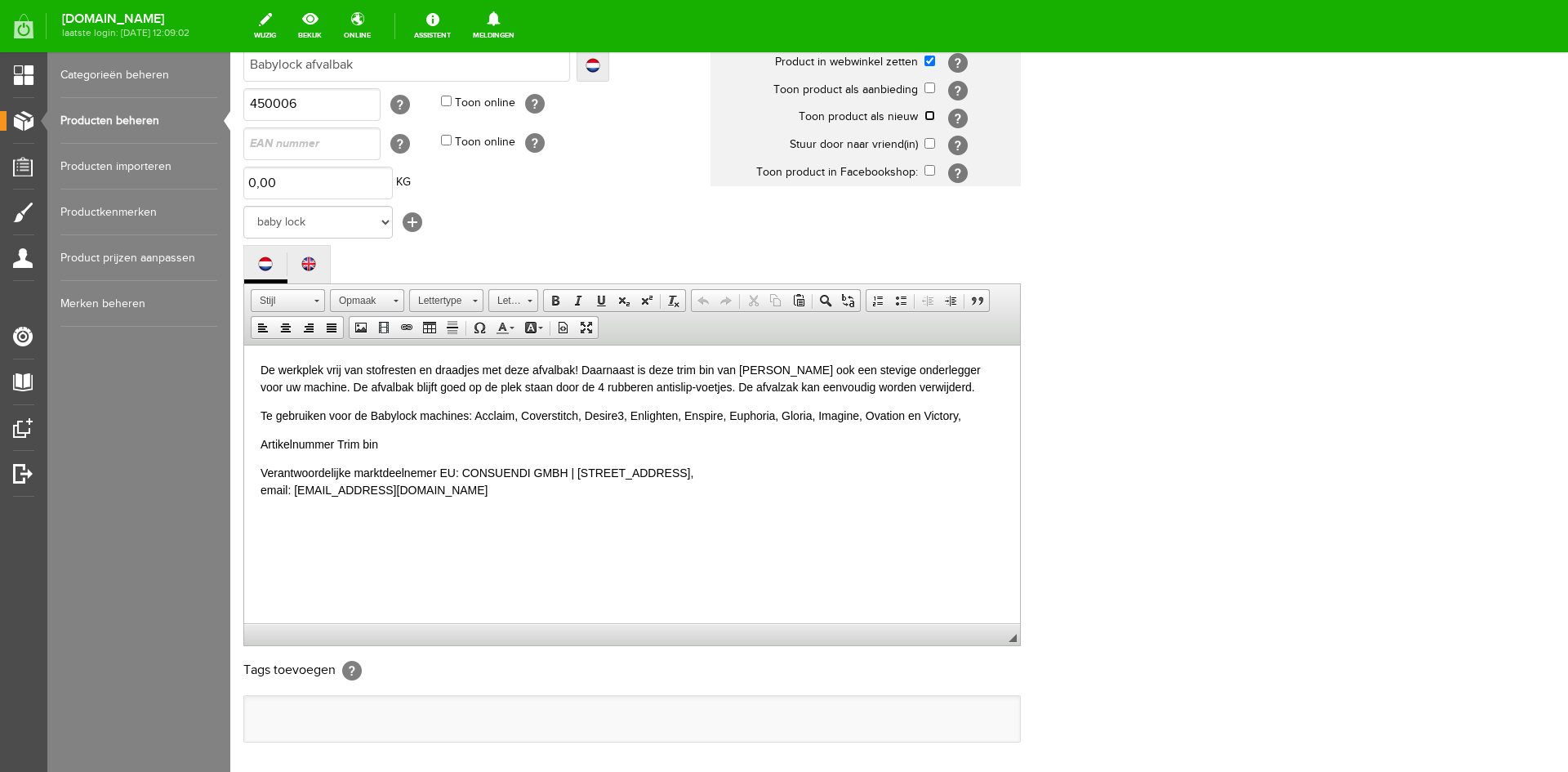
scroll to position [333, 0]
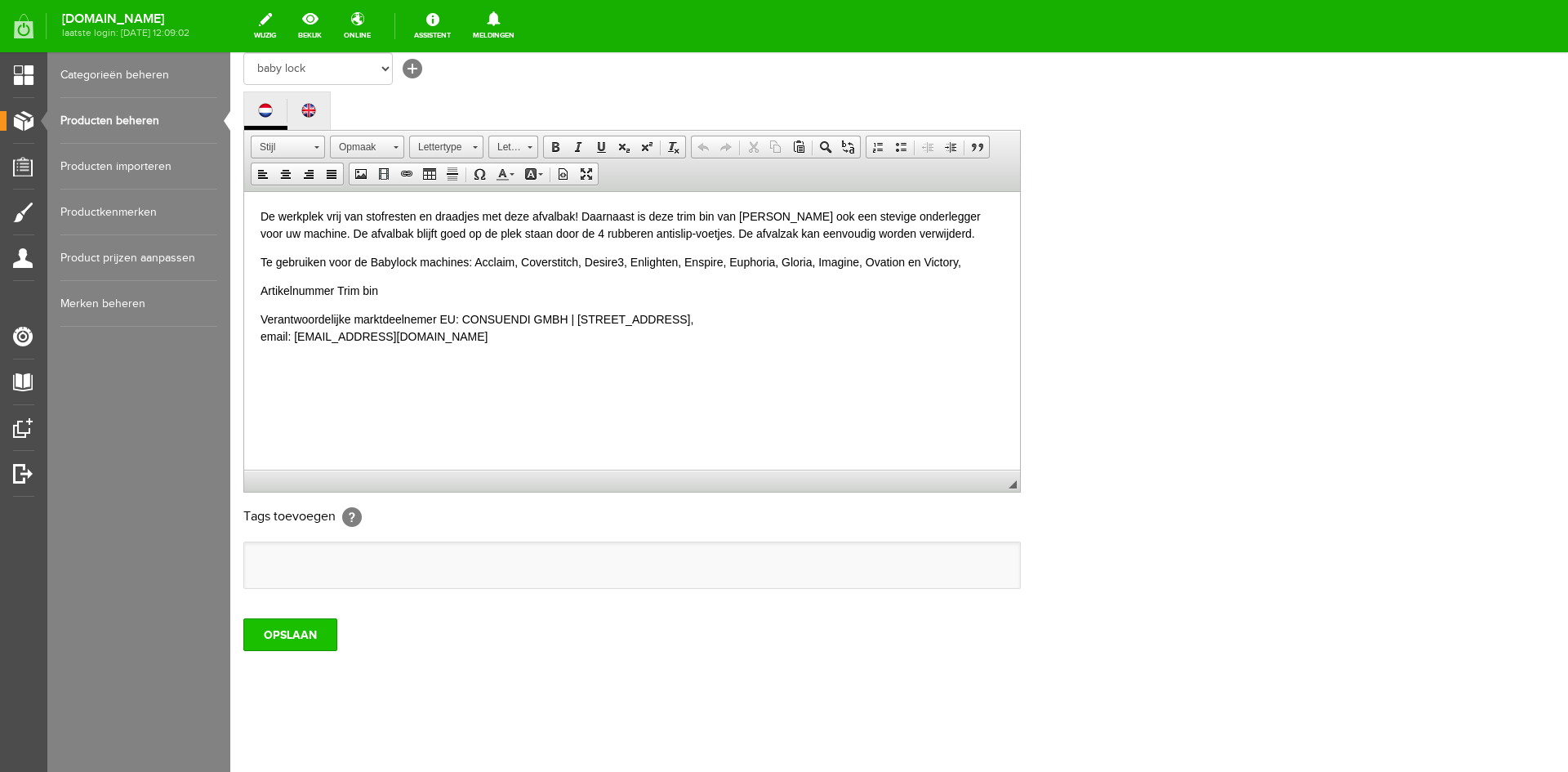
click at [311, 633] on input "OPSLAAN" at bounding box center [290, 635] width 94 height 33
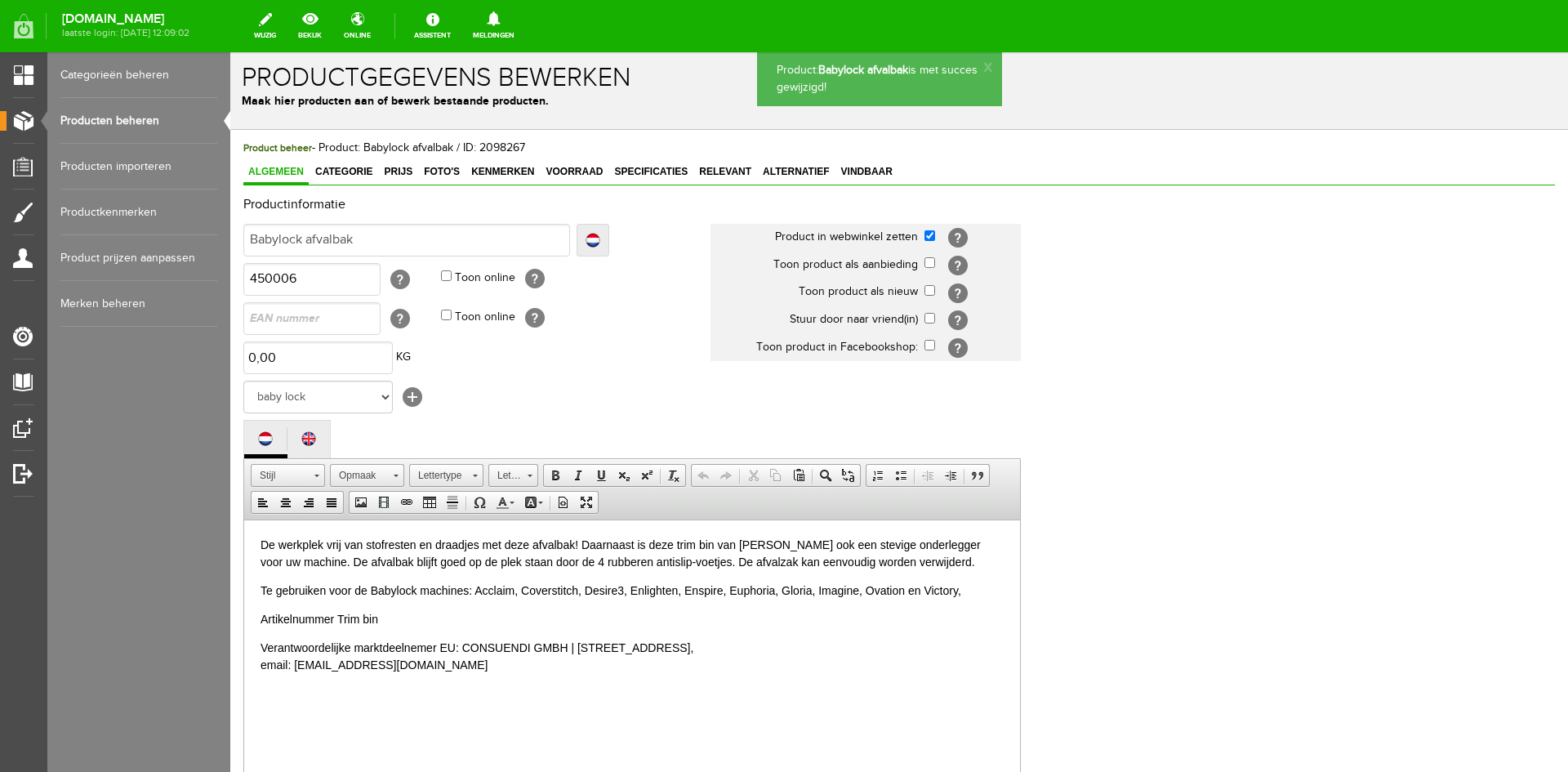
scroll to position [0, 0]
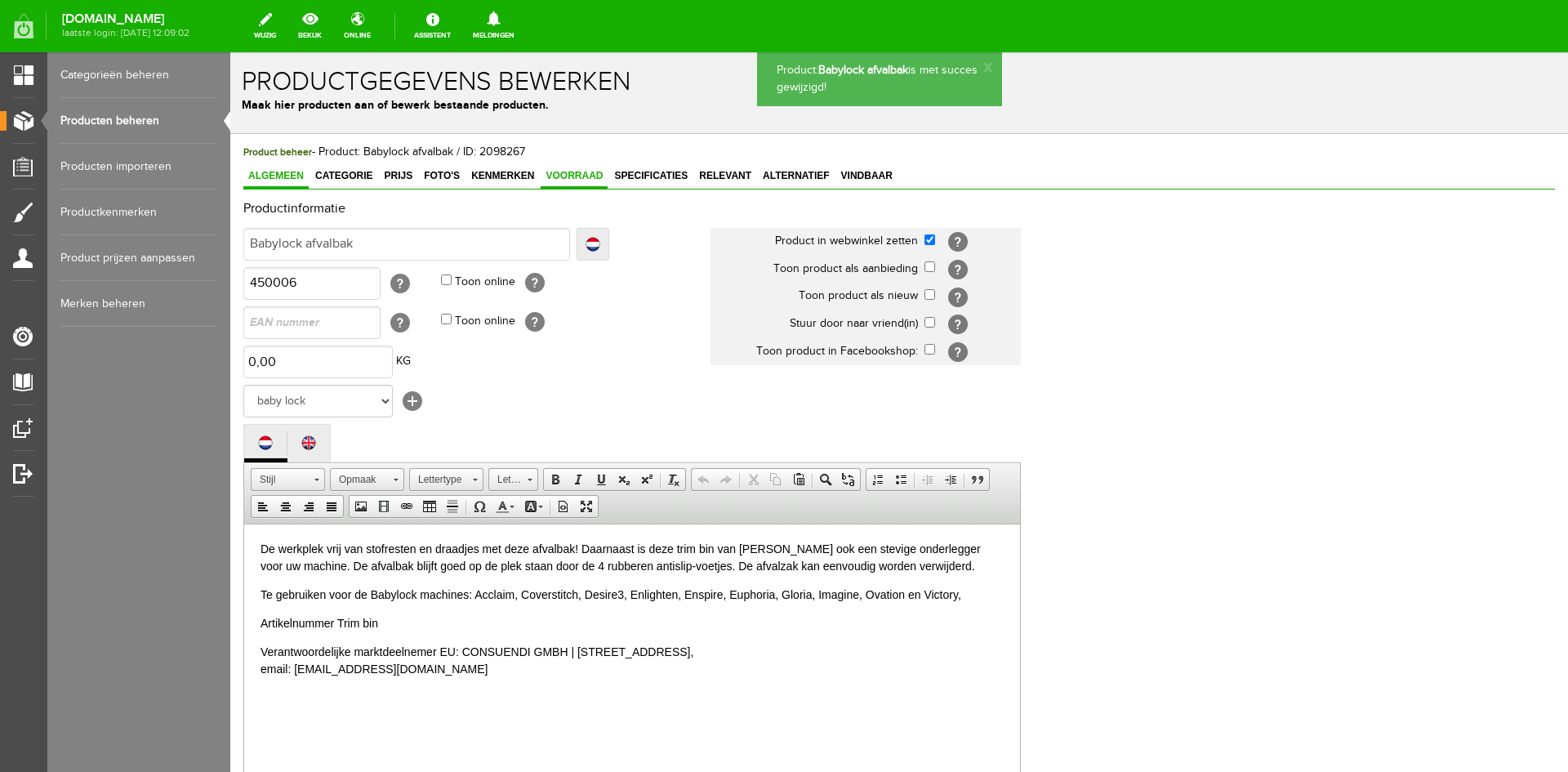
click at [584, 175] on span "Voorraad" at bounding box center [574, 176] width 67 height 12
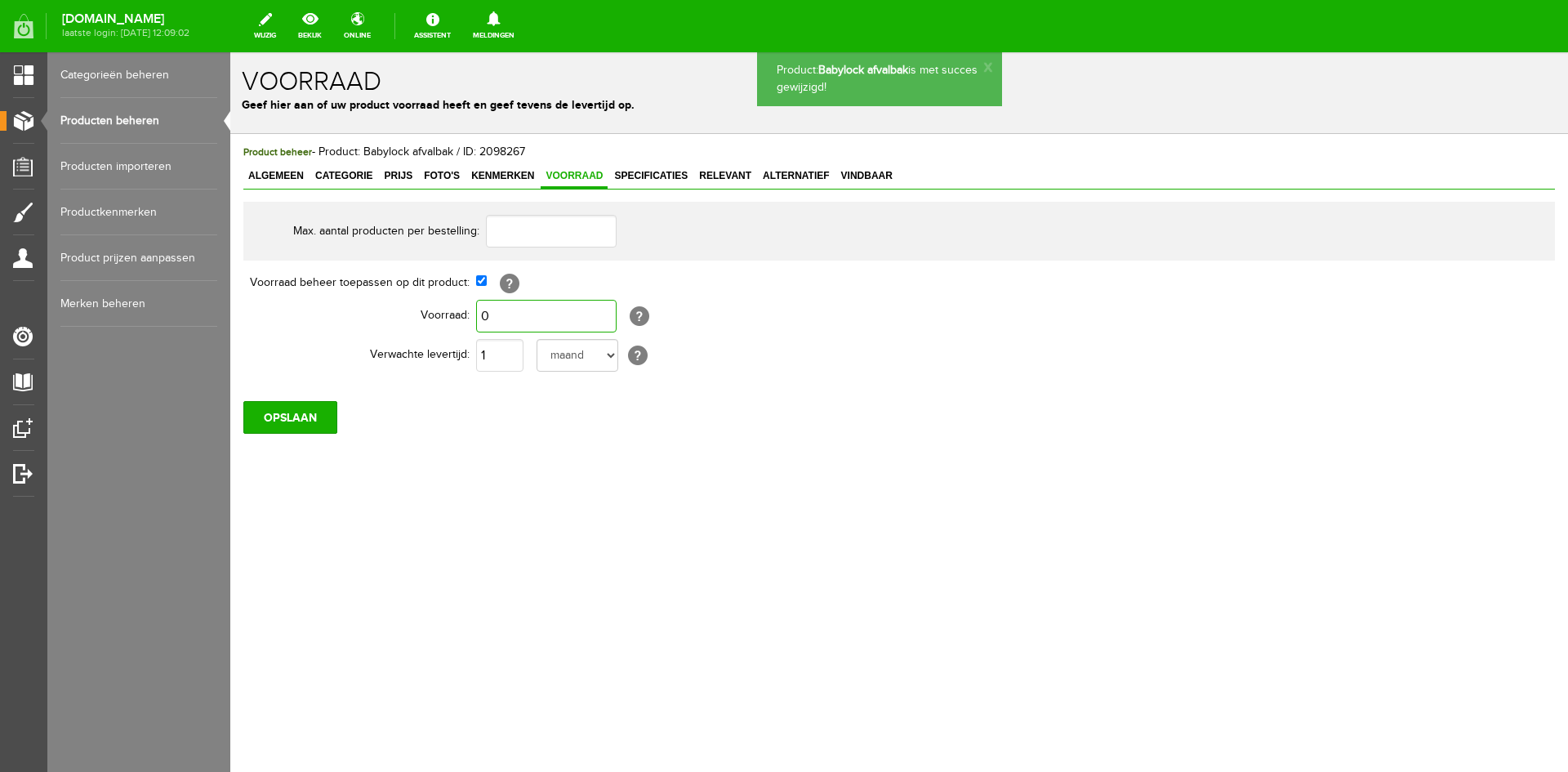
click at [501, 318] on input "0" at bounding box center [546, 316] width 140 height 33
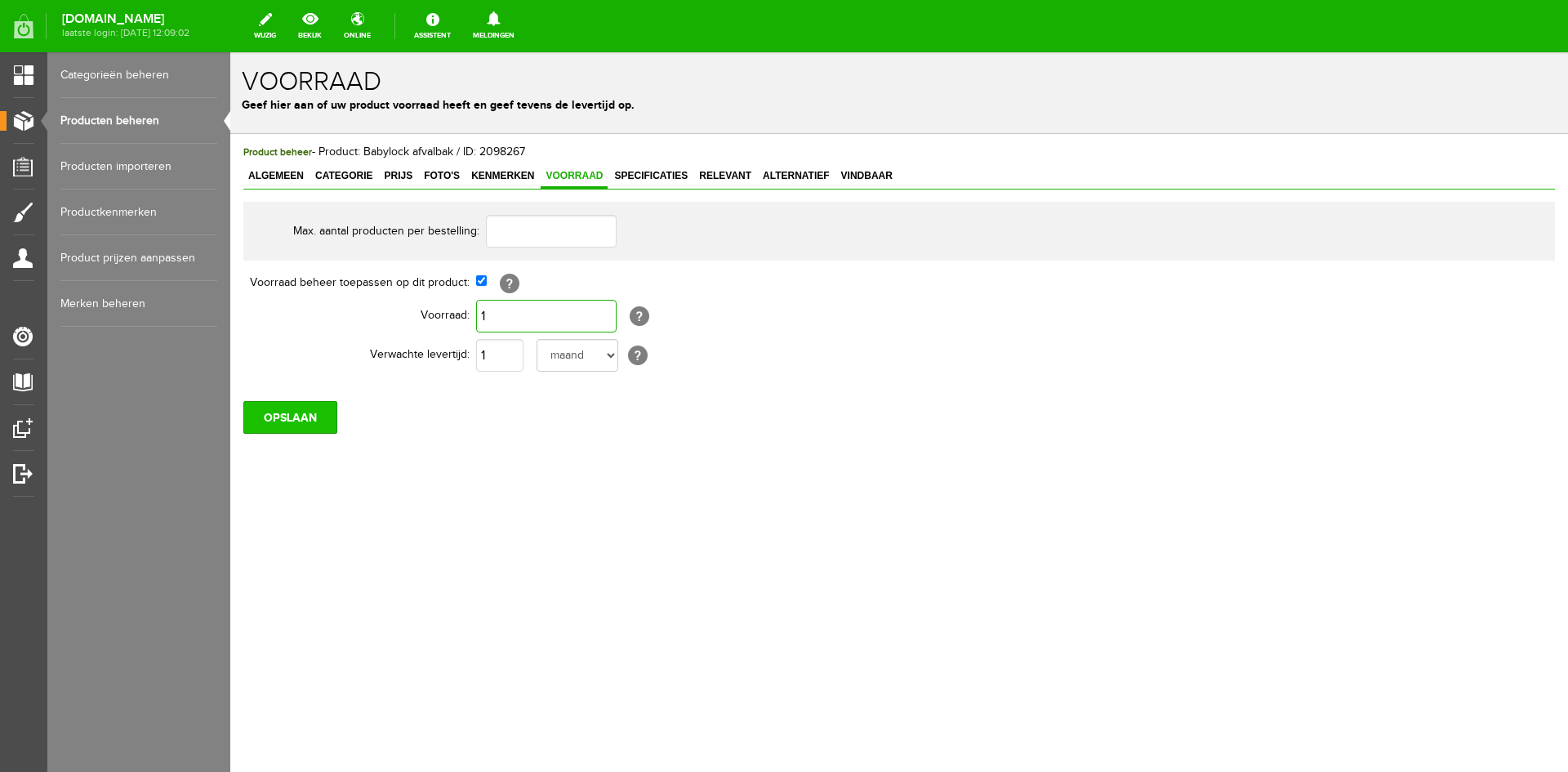
type input "1"
click at [295, 420] on input "OPSLAAN" at bounding box center [290, 417] width 94 height 33
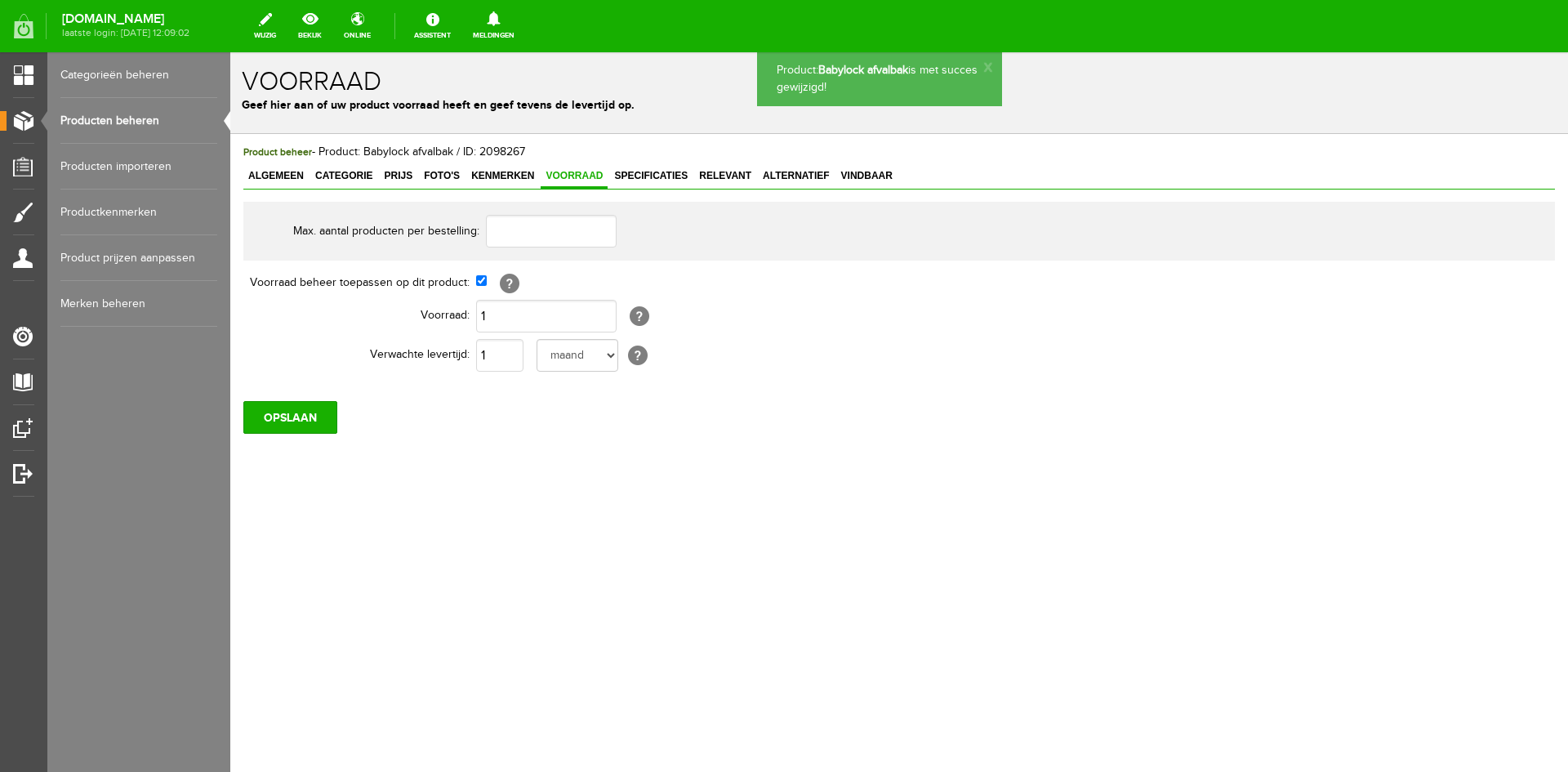
click at [118, 121] on link "Producten beheren" at bounding box center [138, 121] width 157 height 46
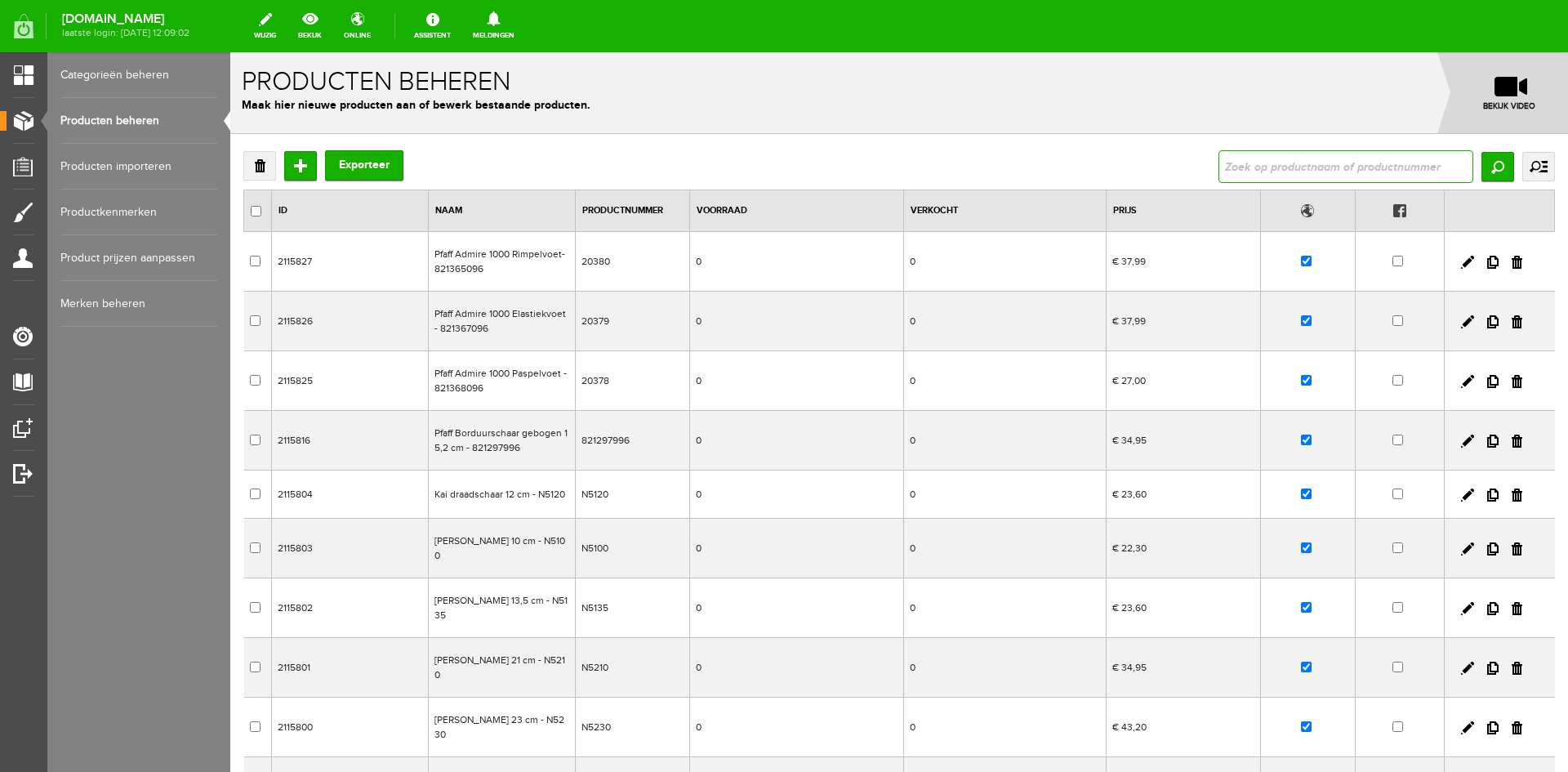
click at [1224, 169] on input "text" at bounding box center [1345, 166] width 255 height 33
type input "smarter"
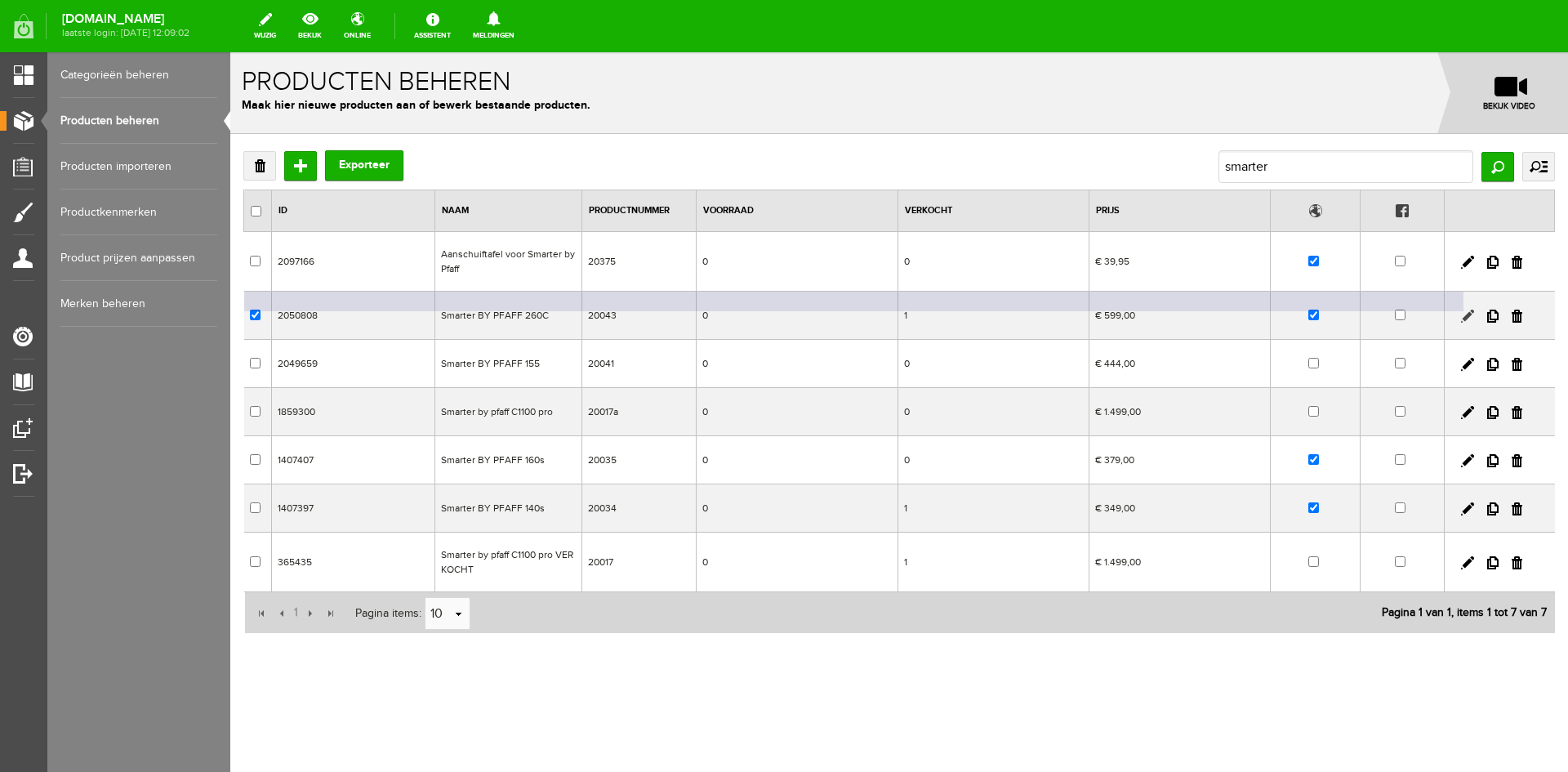
click at [1467, 315] on link at bounding box center [1468, 316] width 13 height 13
checkbox input "true"
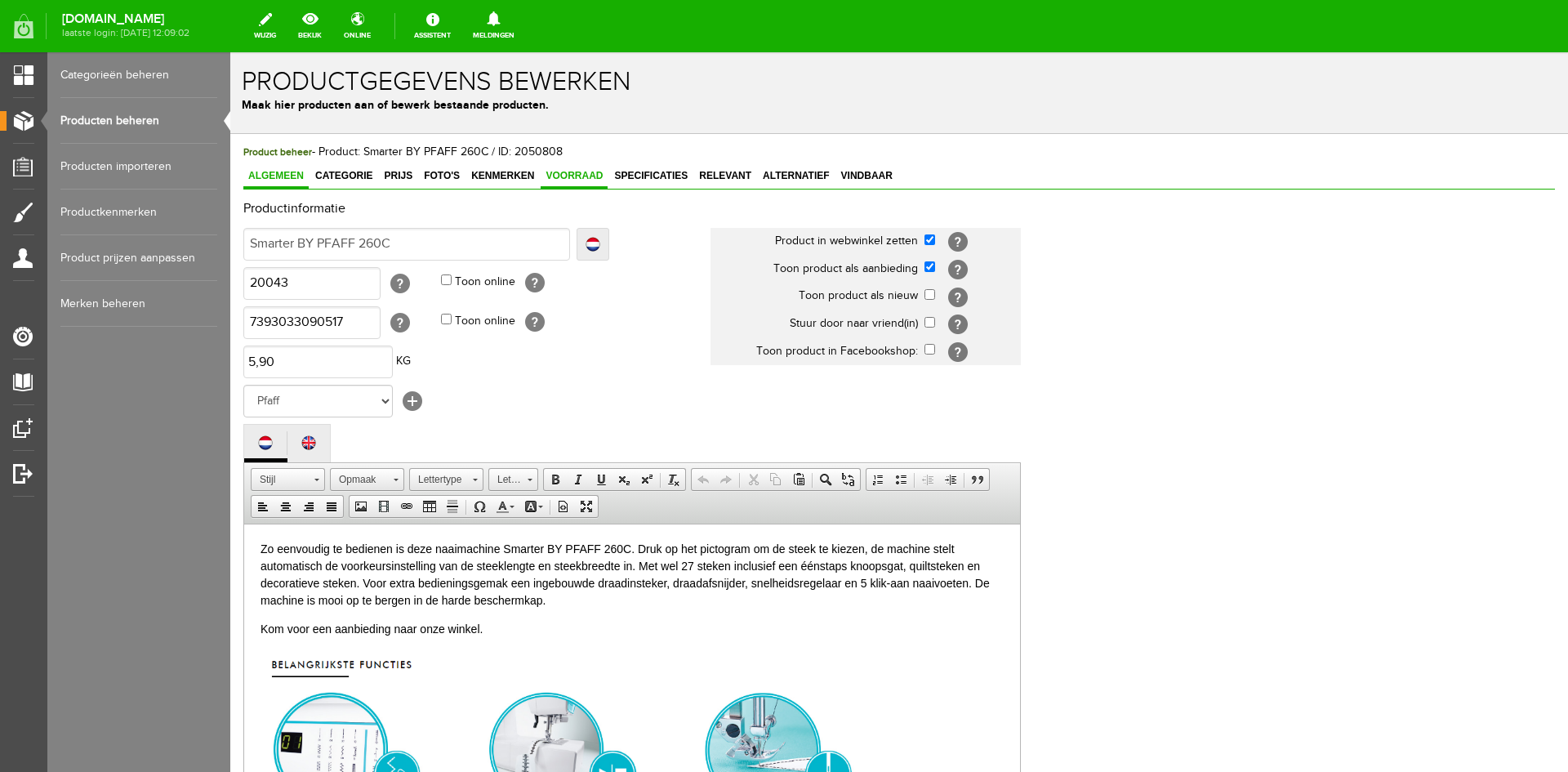
click at [589, 175] on span "Voorraad" at bounding box center [574, 176] width 67 height 12
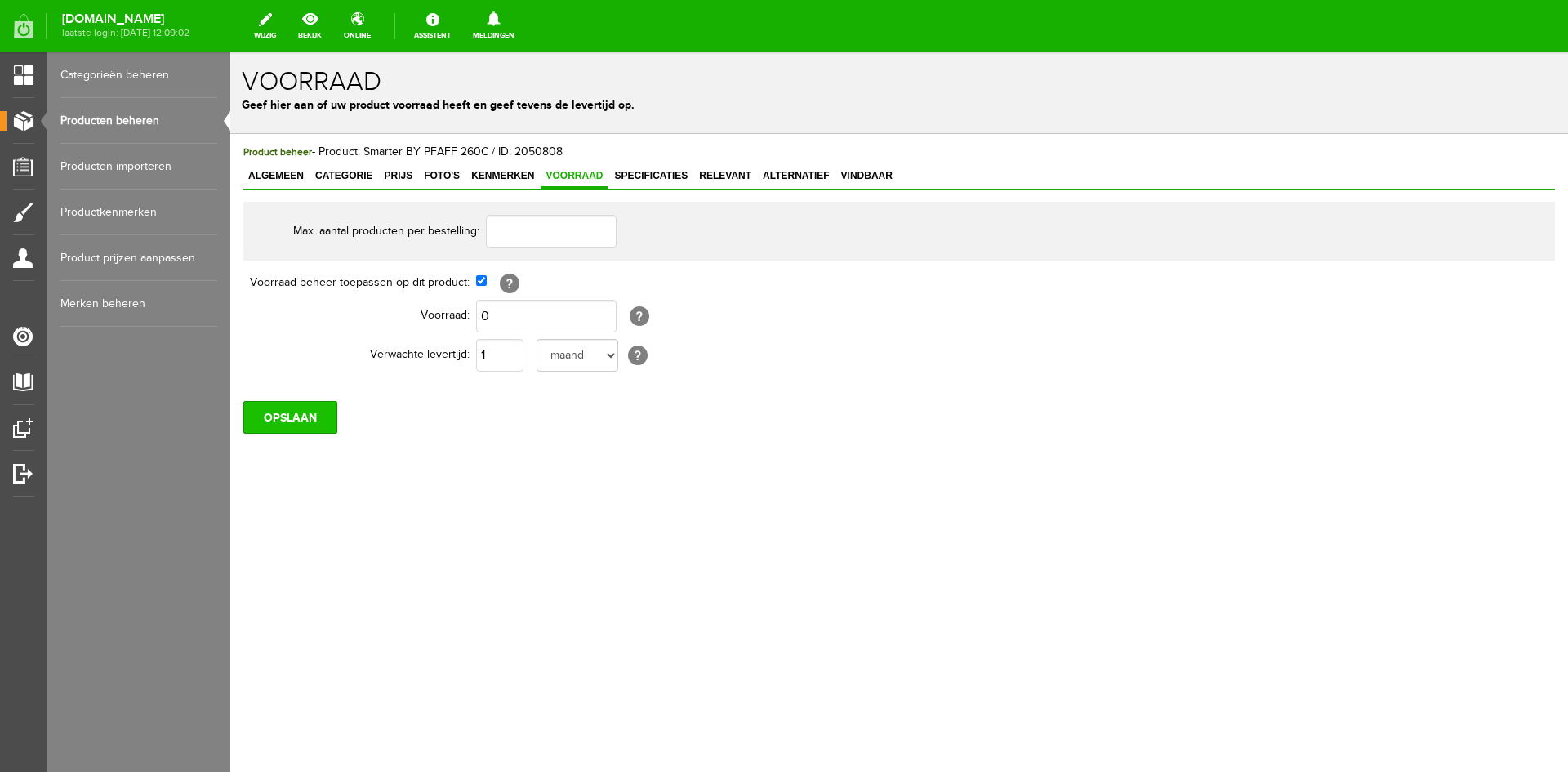
click at [297, 421] on input "OPSLAAN" at bounding box center [290, 417] width 94 height 33
click at [297, 417] on input "OPSLAAN" at bounding box center [290, 417] width 94 height 33
click at [875, 177] on span "Vindbaar" at bounding box center [867, 176] width 62 height 12
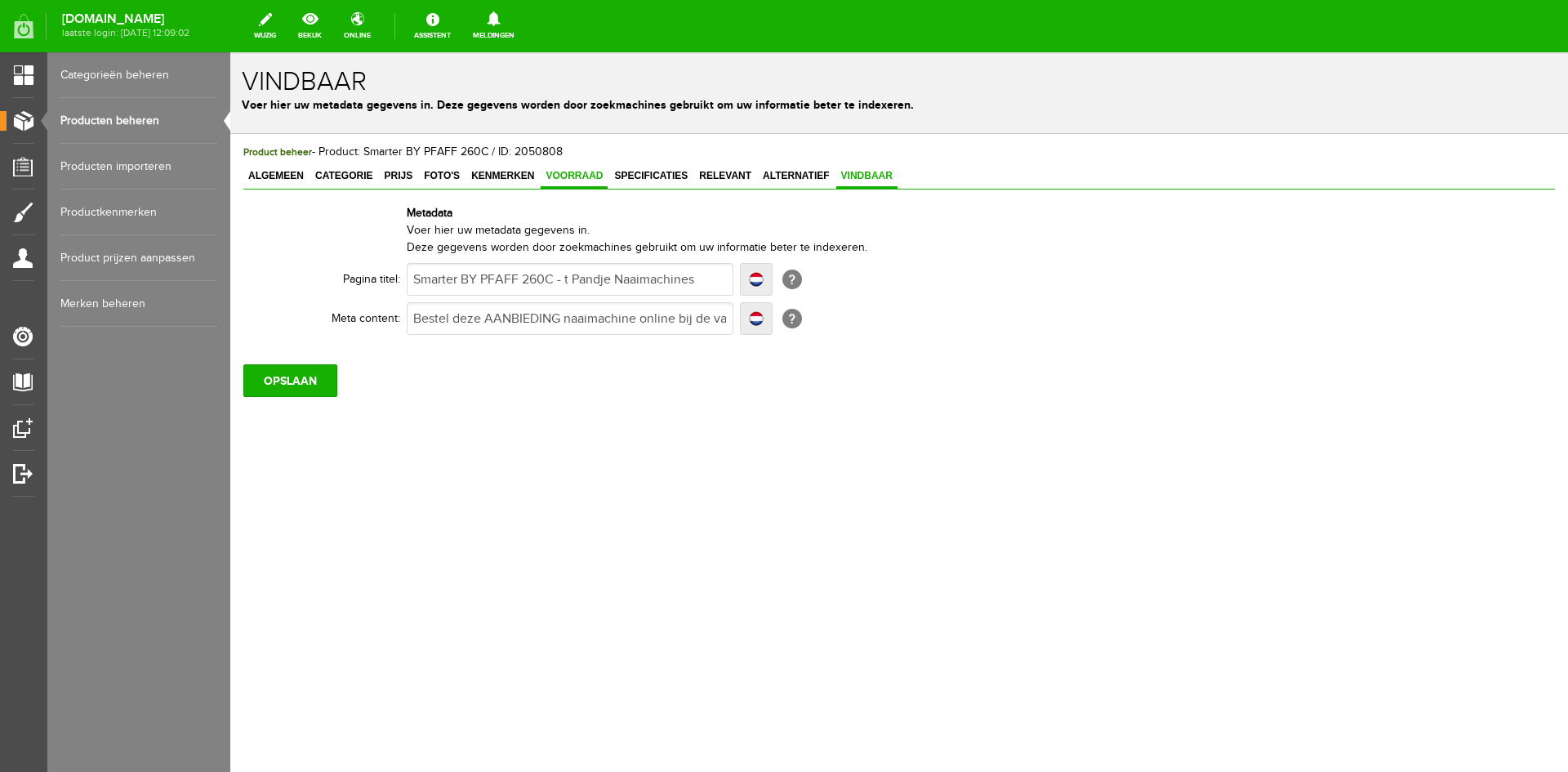
click at [576, 176] on span "Voorraad" at bounding box center [574, 176] width 67 height 12
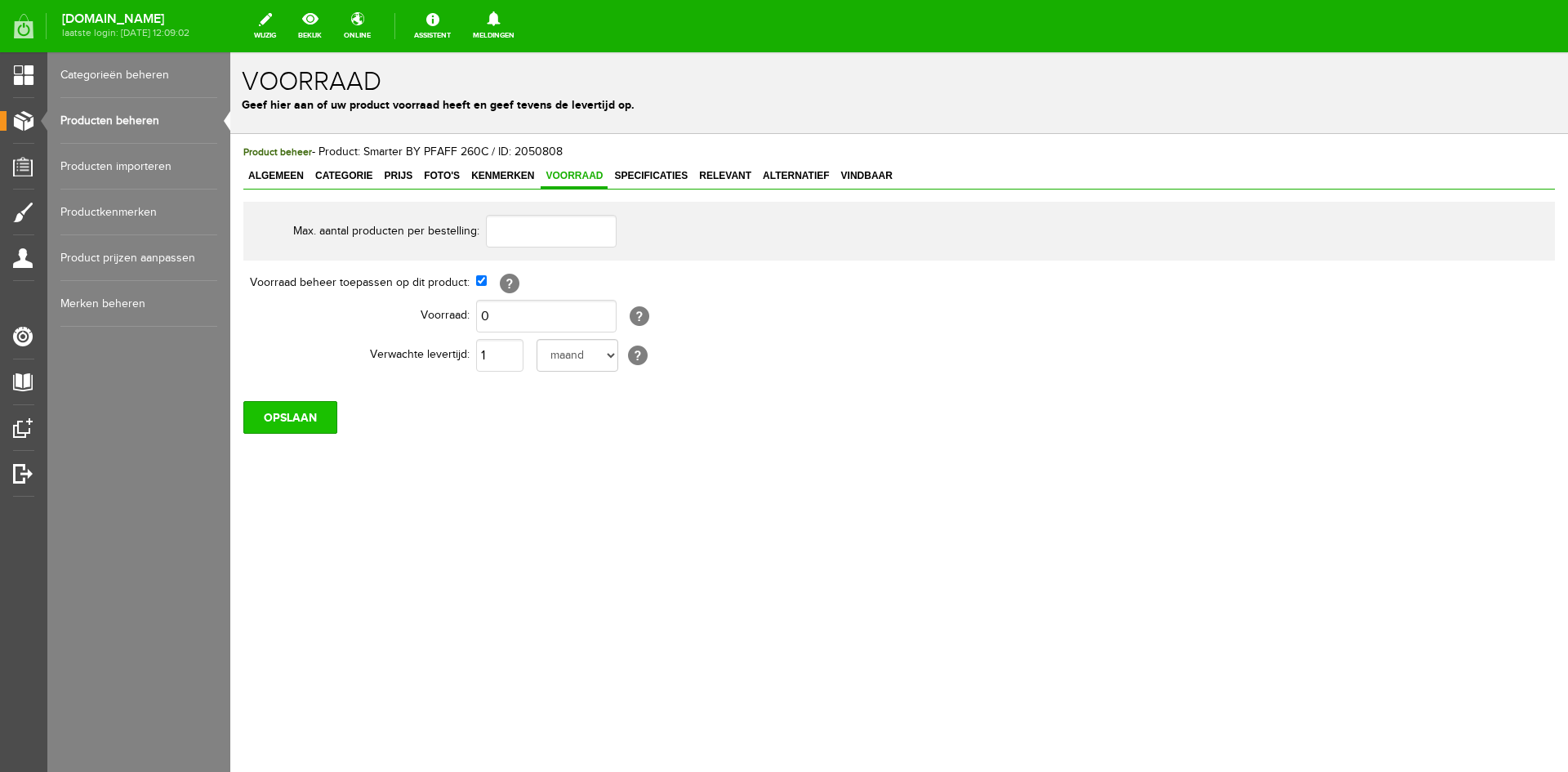
click at [303, 416] on input "OPSLAAN" at bounding box center [290, 417] width 94 height 33
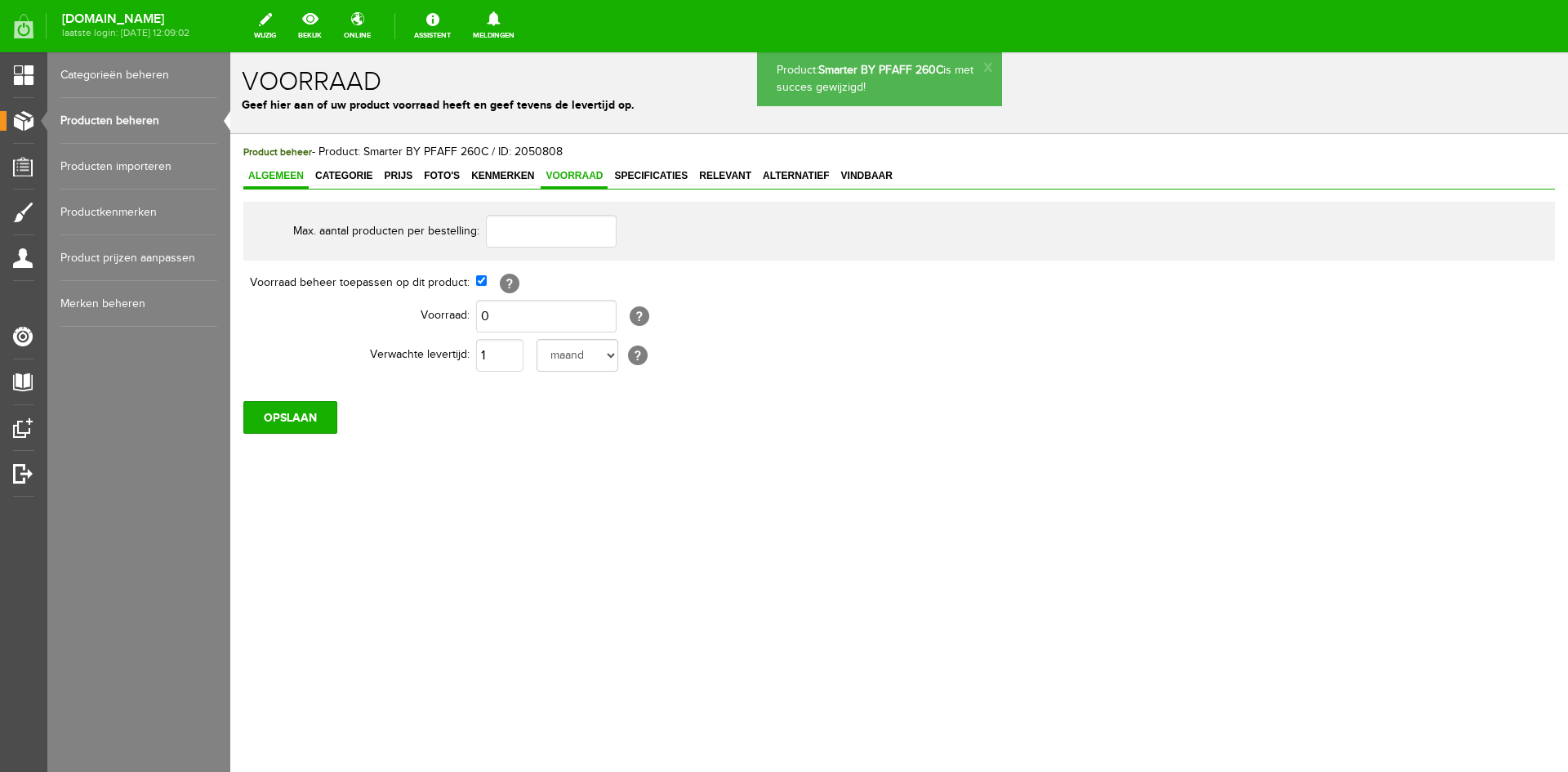
click at [283, 174] on span "Algemeen" at bounding box center [276, 176] width 65 height 12
